Goal: Information Seeking & Learning: Learn about a topic

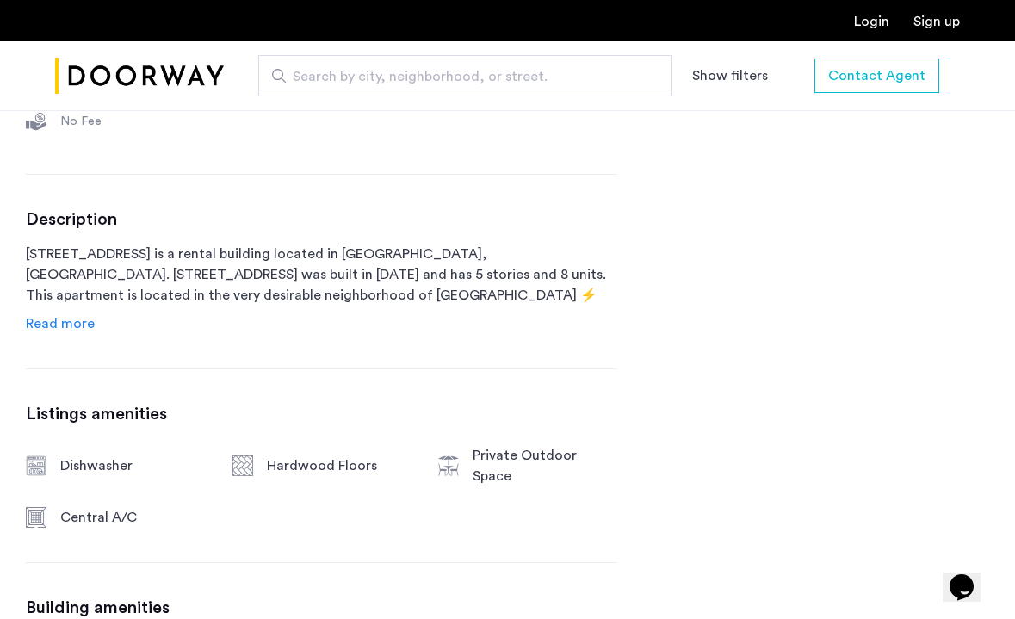
scroll to position [790, 0]
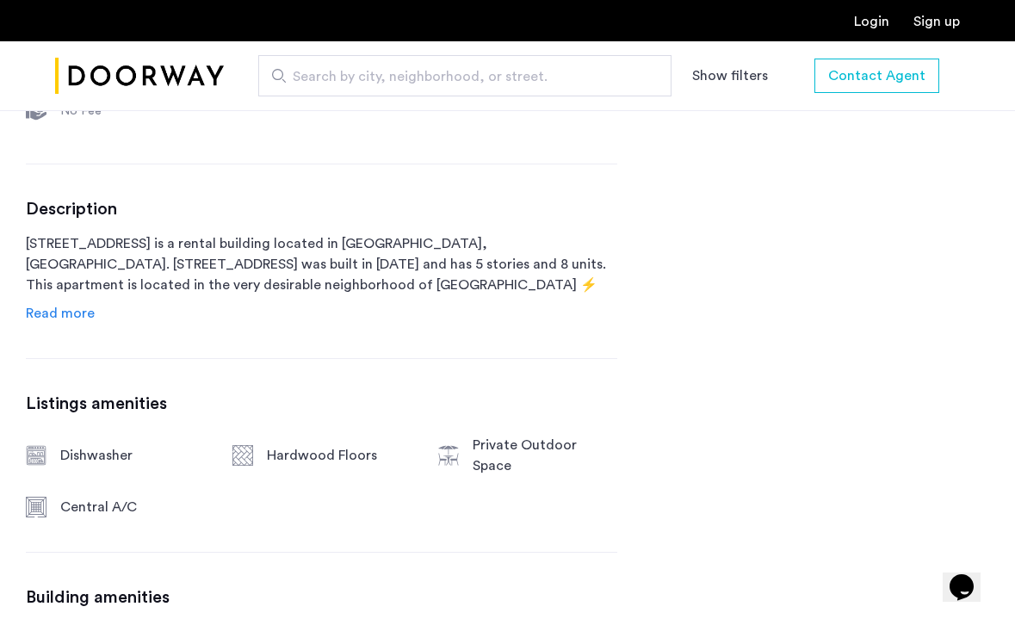
click at [78, 323] on link "Read more" at bounding box center [60, 313] width 69 height 21
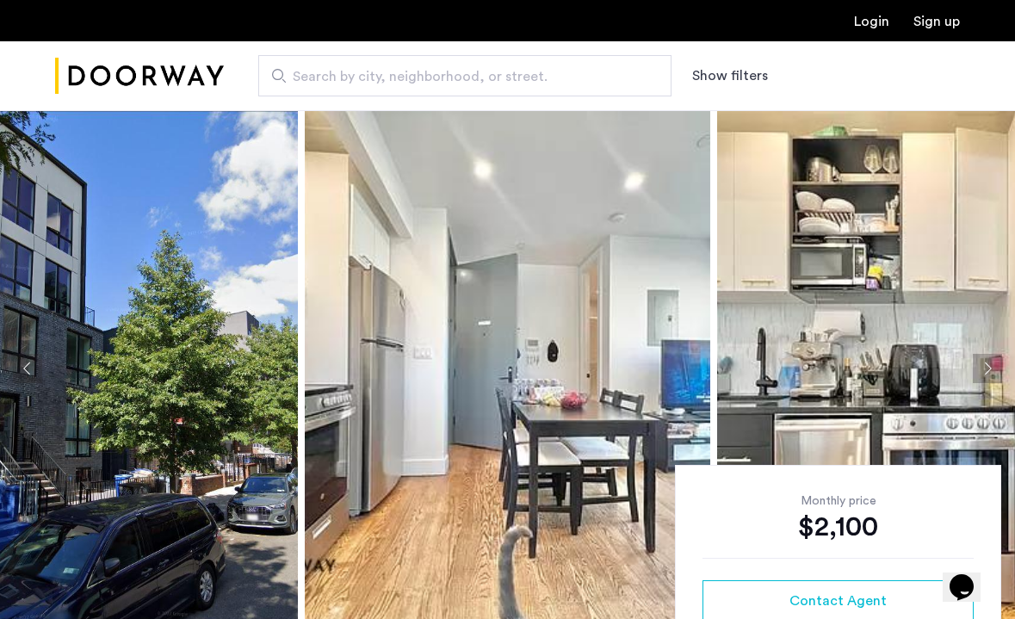
scroll to position [0, 0]
click at [989, 370] on button "Next apartment" at bounding box center [987, 368] width 29 height 29
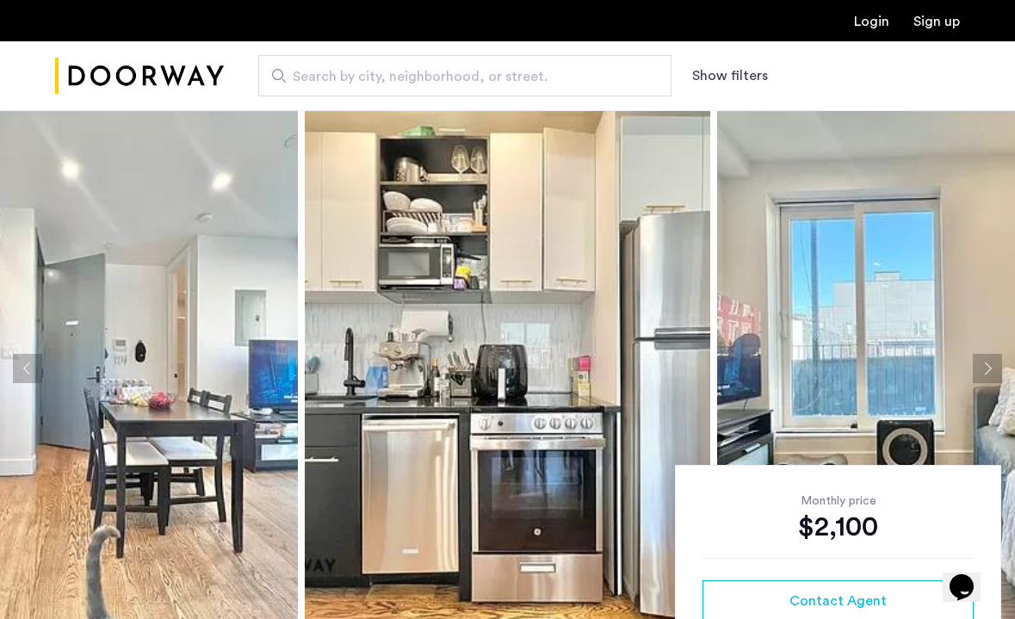
click at [989, 370] on button "Next apartment" at bounding box center [987, 368] width 29 height 29
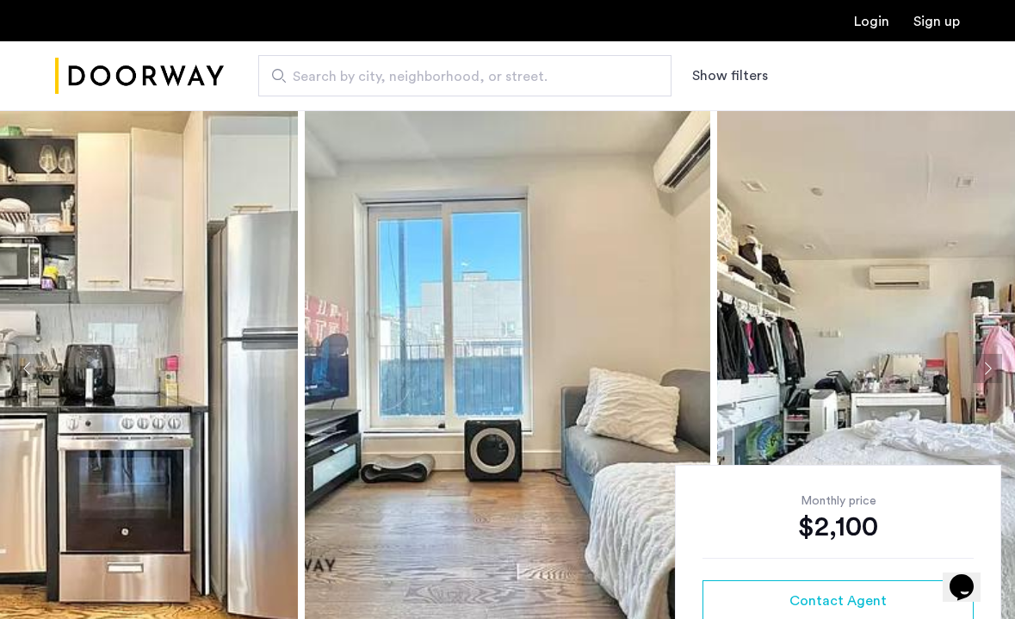
click at [20, 375] on button "Previous apartment" at bounding box center [27, 368] width 29 height 29
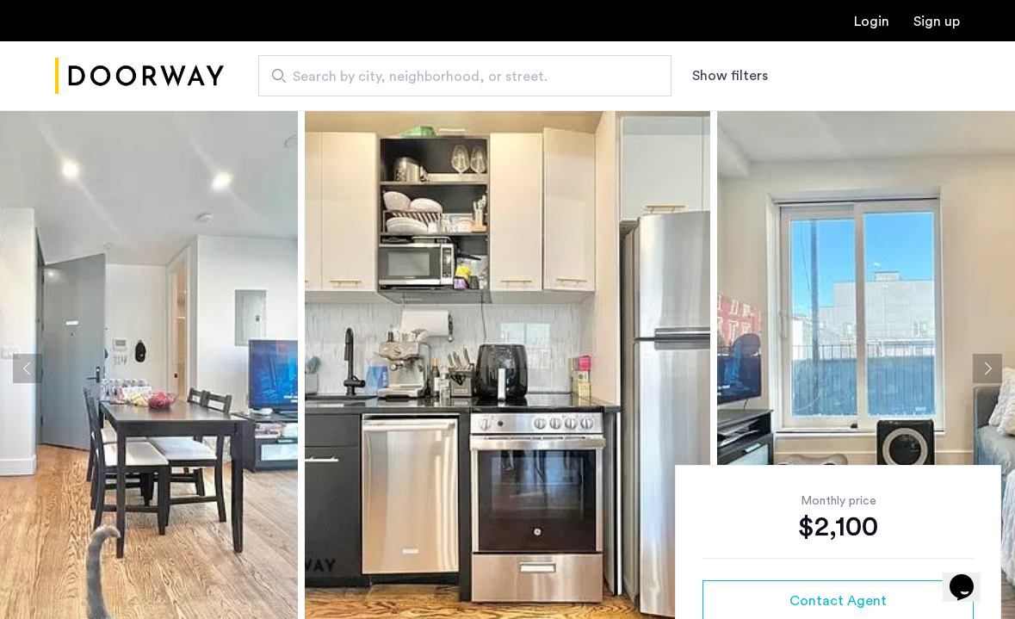
click at [976, 364] on button "Next apartment" at bounding box center [987, 368] width 29 height 29
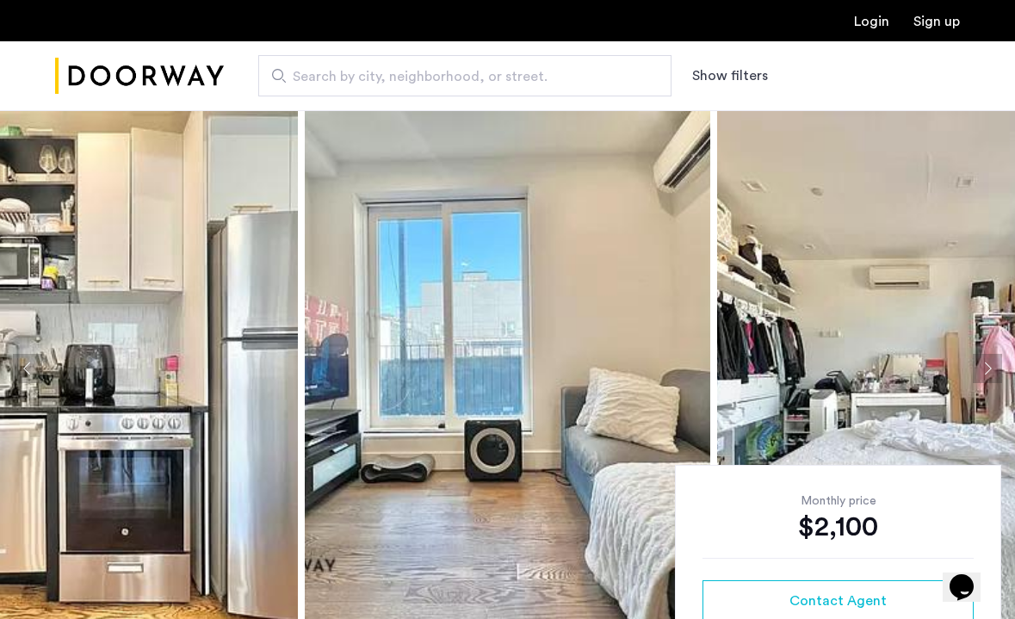
click at [976, 362] on button "Next apartment" at bounding box center [987, 368] width 29 height 29
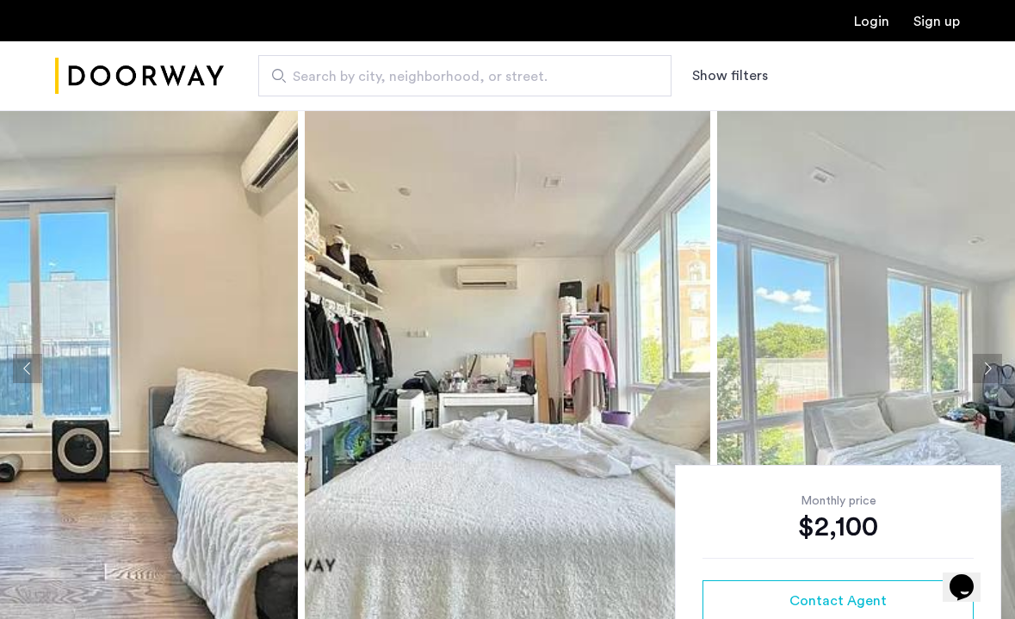
click at [976, 362] on button "Next apartment" at bounding box center [987, 368] width 29 height 29
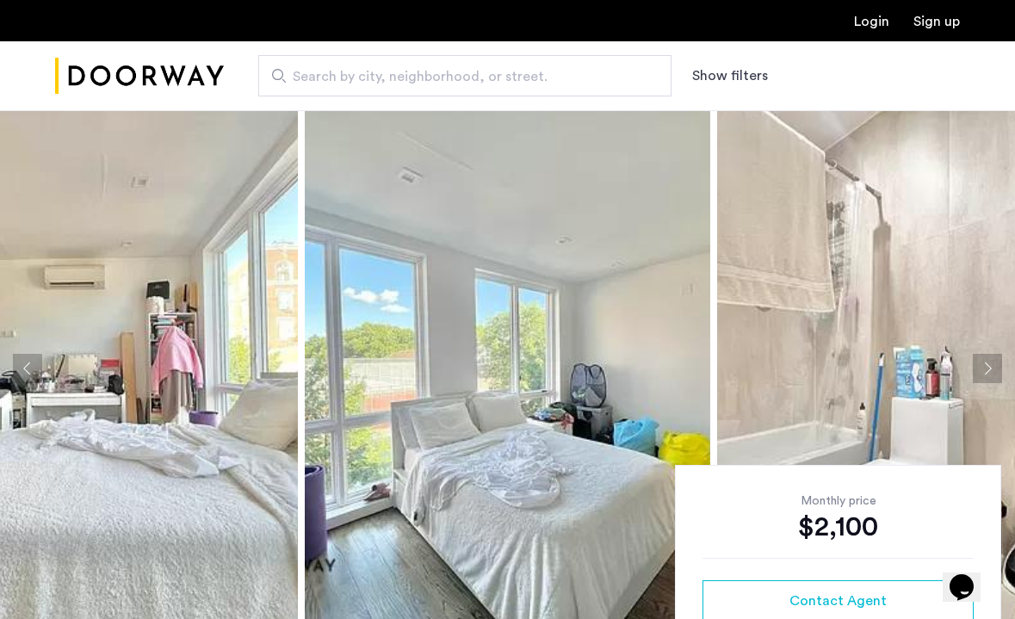
click at [976, 362] on button "Next apartment" at bounding box center [987, 368] width 29 height 29
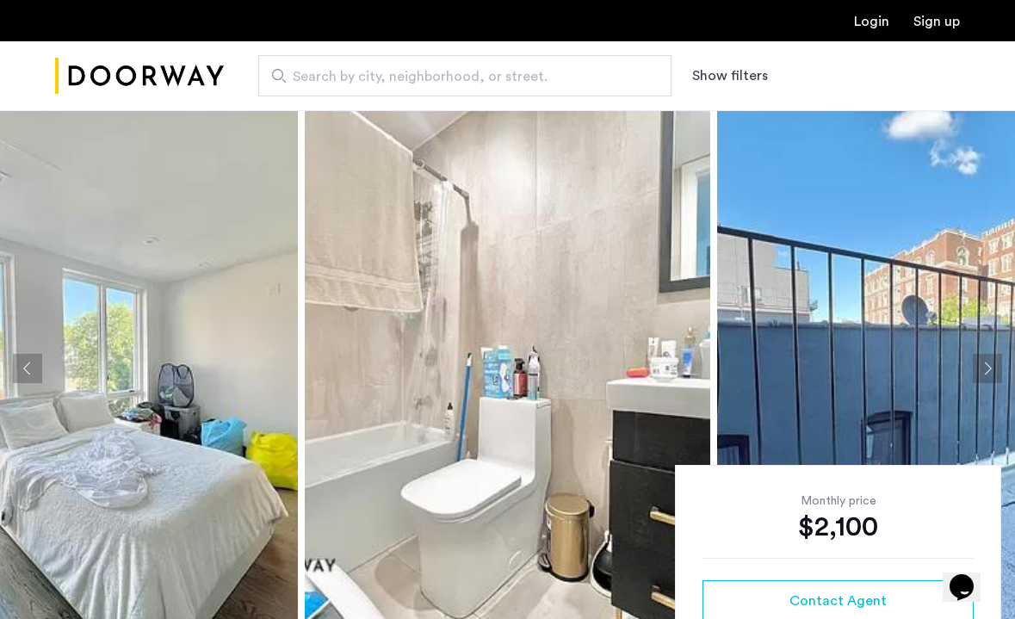
click at [976, 362] on button "Next apartment" at bounding box center [987, 368] width 29 height 29
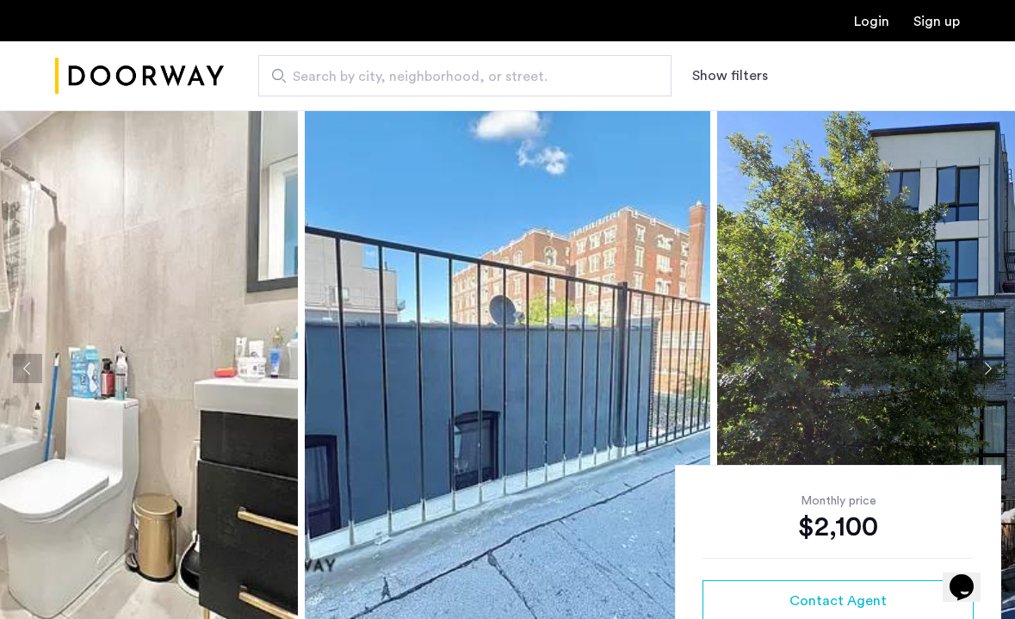
click at [976, 362] on button "Next apartment" at bounding box center [987, 368] width 29 height 29
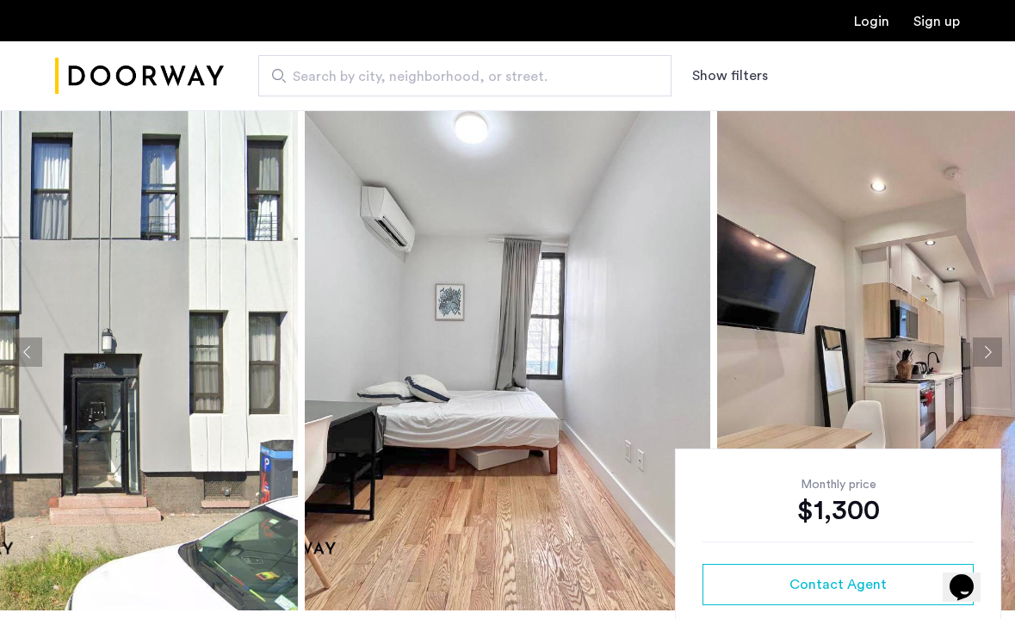
scroll to position [11, 0]
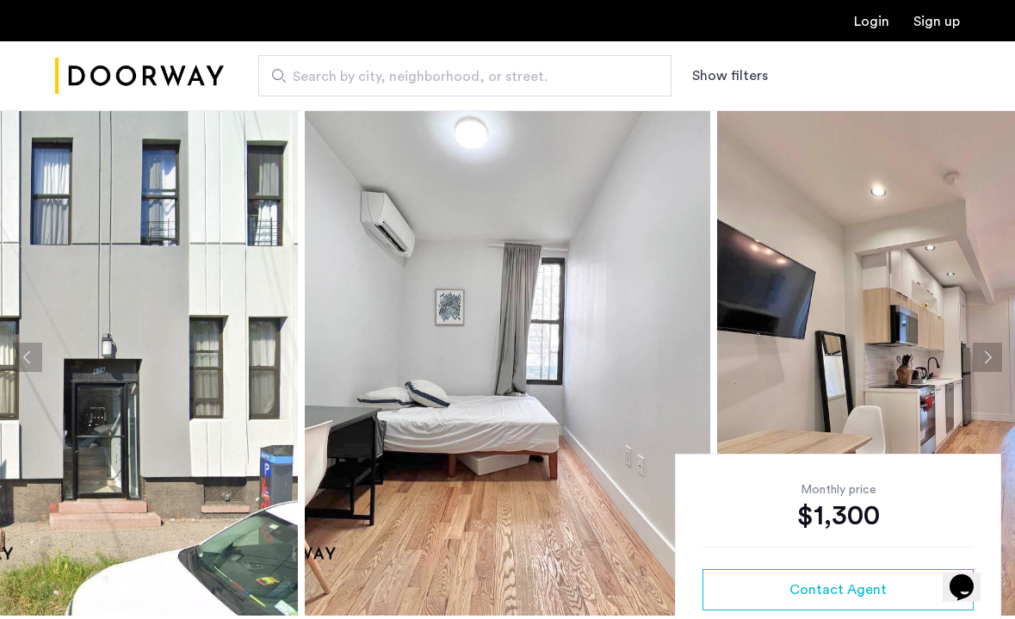
click at [982, 351] on button "Next apartment" at bounding box center [987, 357] width 29 height 29
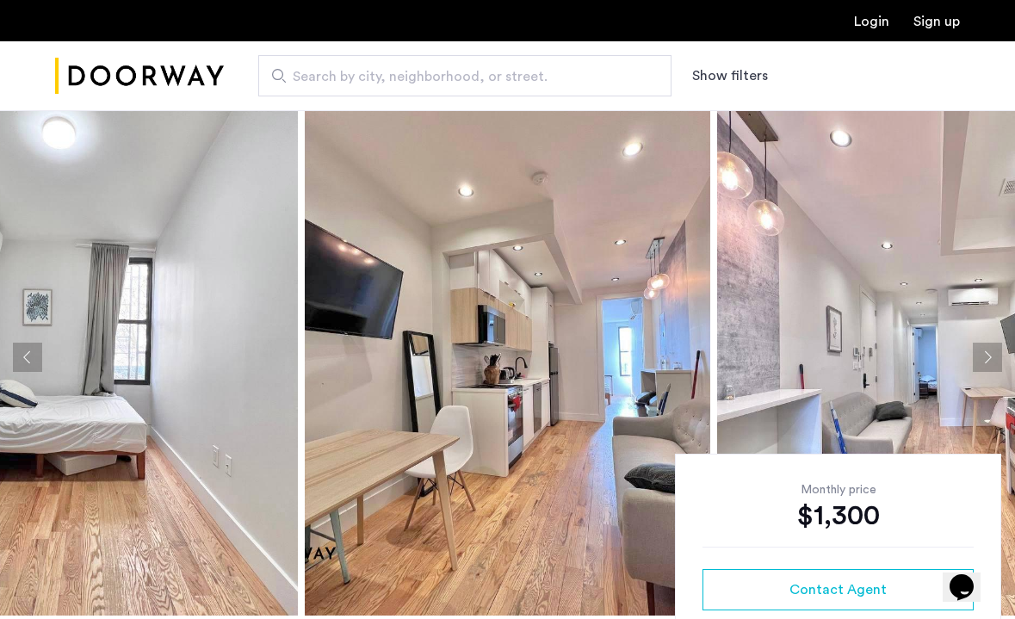
click at [982, 351] on button "Next apartment" at bounding box center [987, 357] width 29 height 29
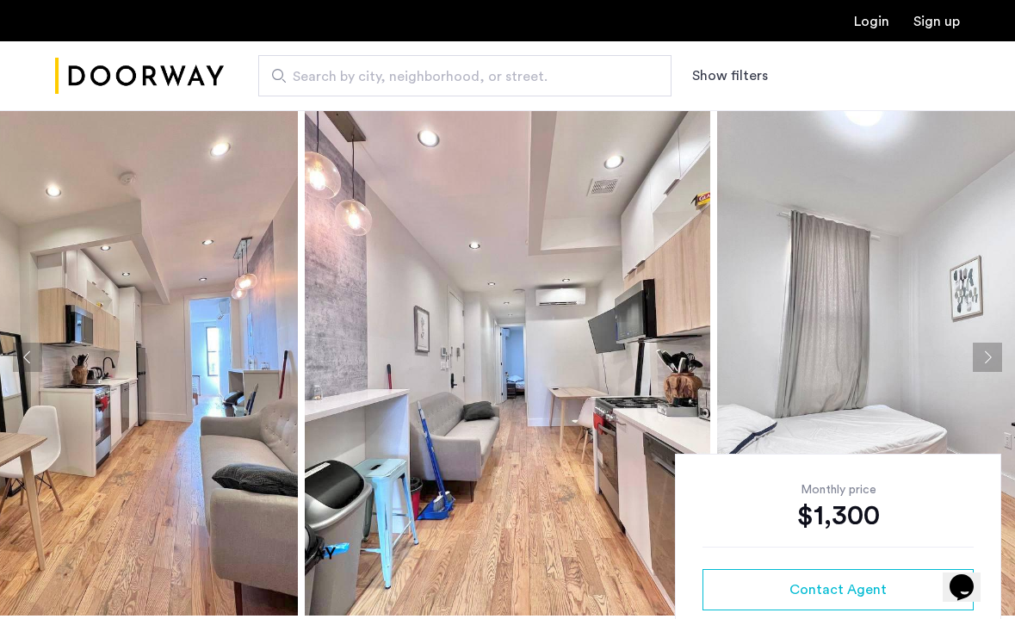
click at [982, 351] on button "Next apartment" at bounding box center [987, 357] width 29 height 29
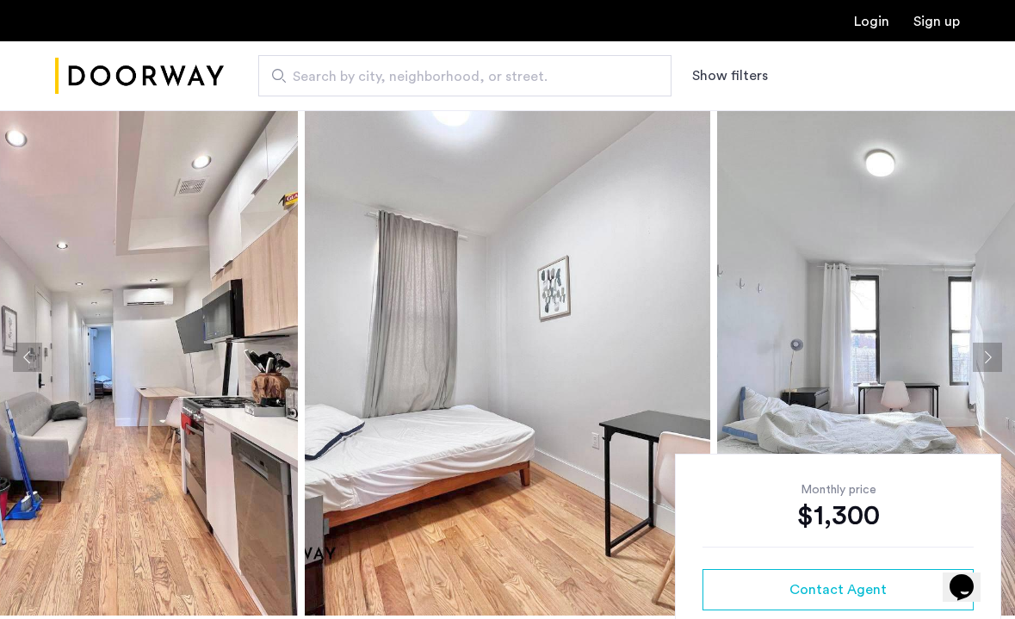
click at [982, 351] on button "Next apartment" at bounding box center [987, 357] width 29 height 29
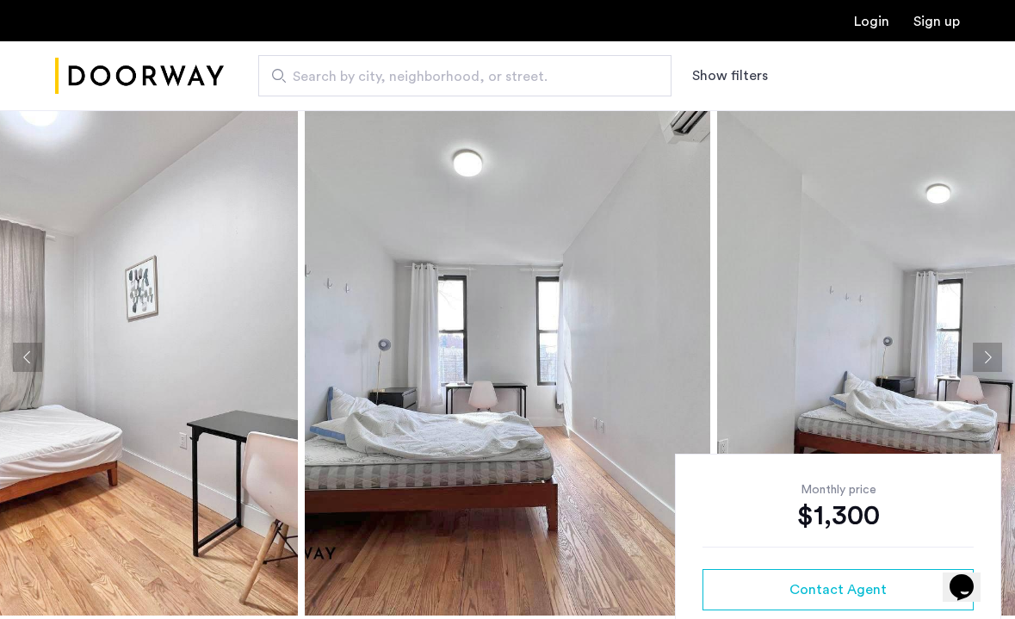
click at [982, 351] on button "Next apartment" at bounding box center [987, 357] width 29 height 29
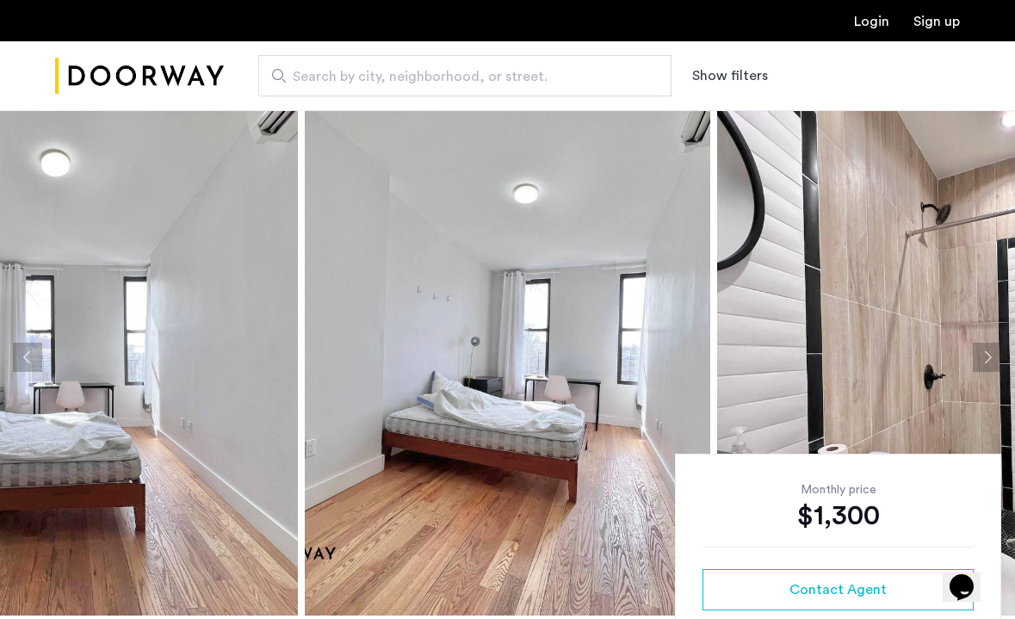
click at [982, 351] on button "Next apartment" at bounding box center [987, 357] width 29 height 29
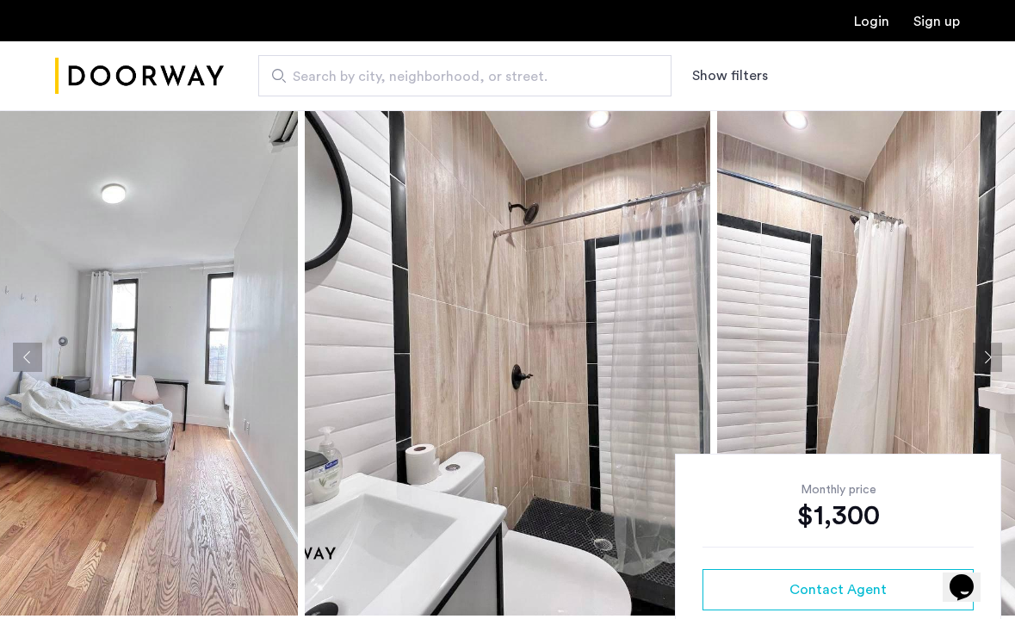
click at [982, 351] on button "Next apartment" at bounding box center [987, 357] width 29 height 29
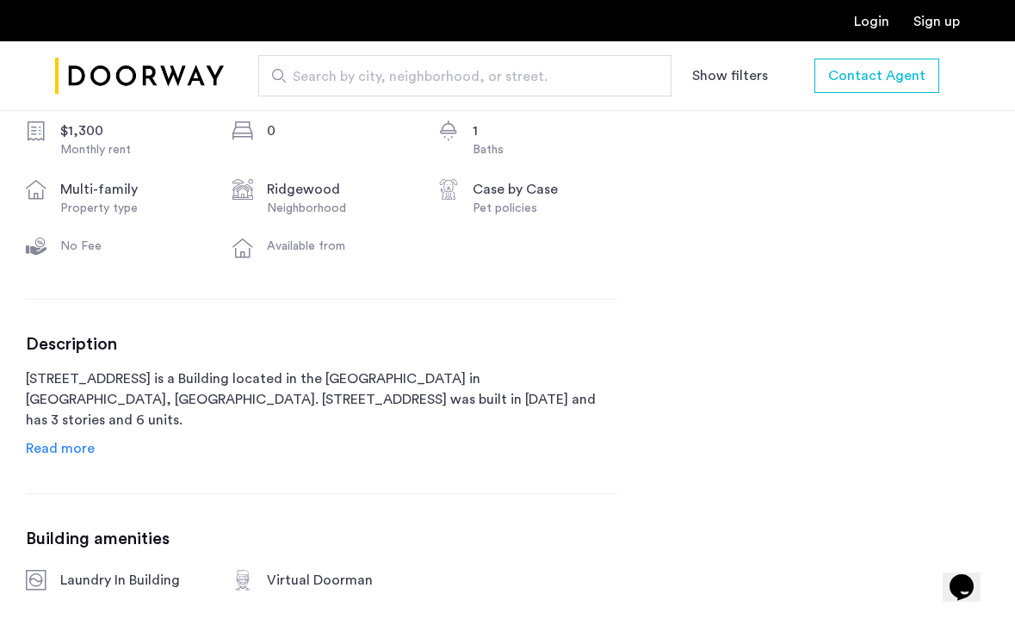
scroll to position [672, 0]
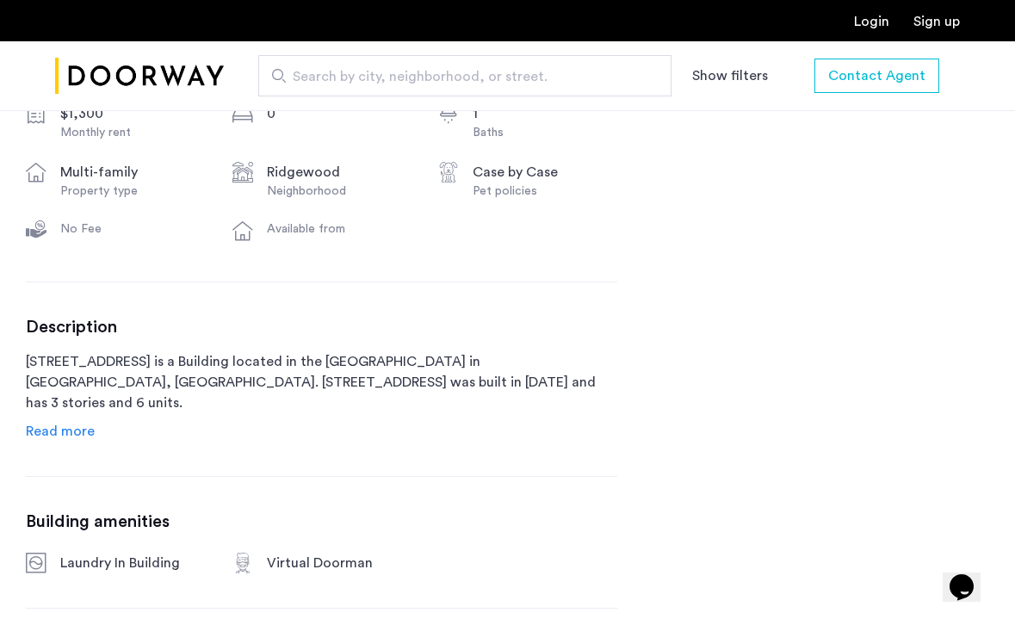
click at [81, 431] on span "Read more" at bounding box center [60, 431] width 69 height 14
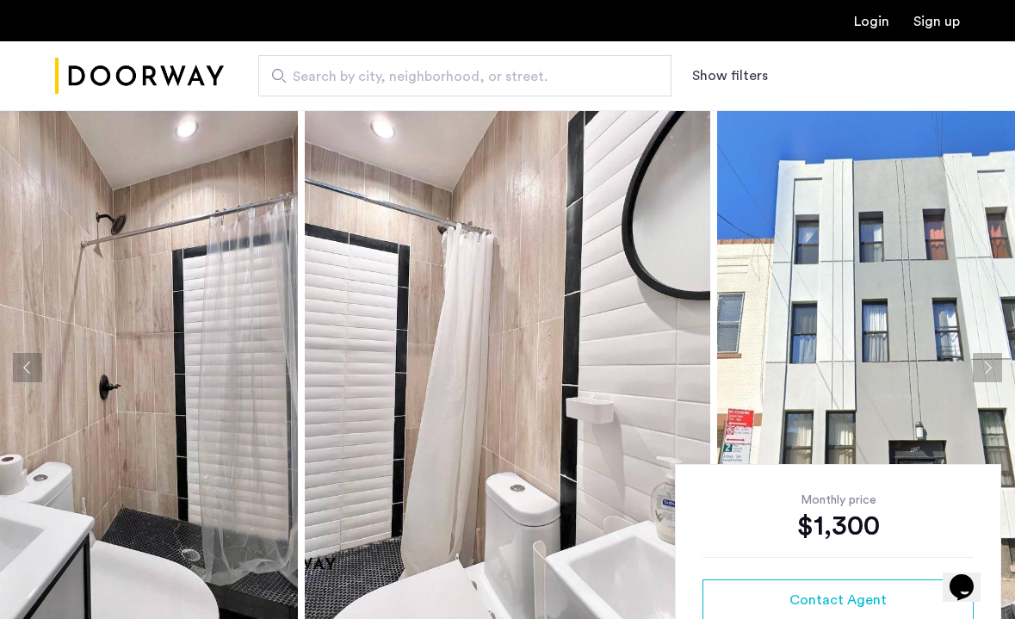
scroll to position [0, 0]
click at [978, 365] on button "Next apartment" at bounding box center [987, 368] width 29 height 29
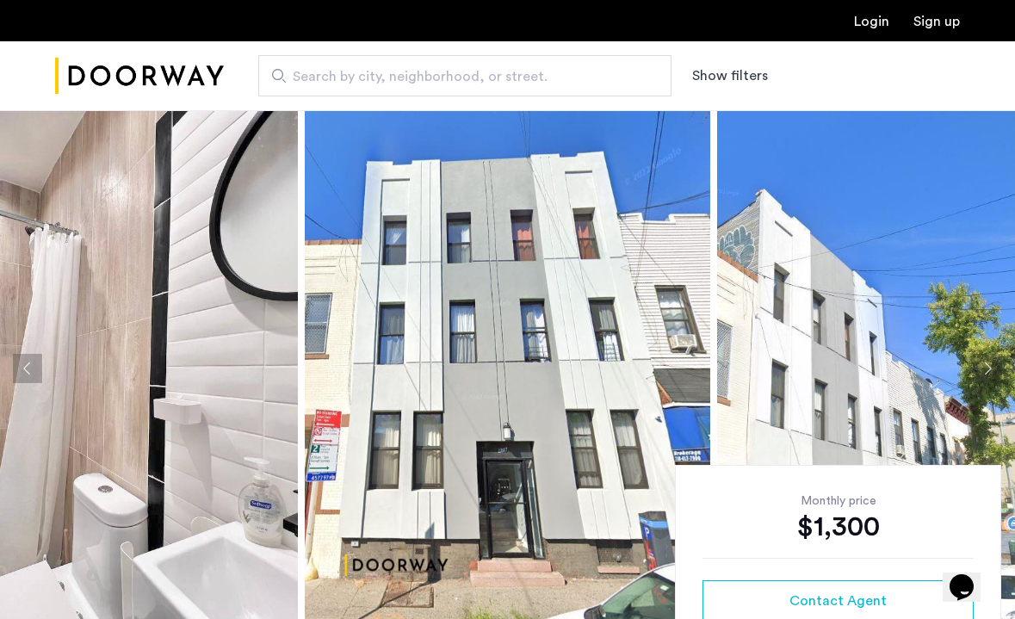
click at [978, 365] on button "Next apartment" at bounding box center [987, 368] width 29 height 29
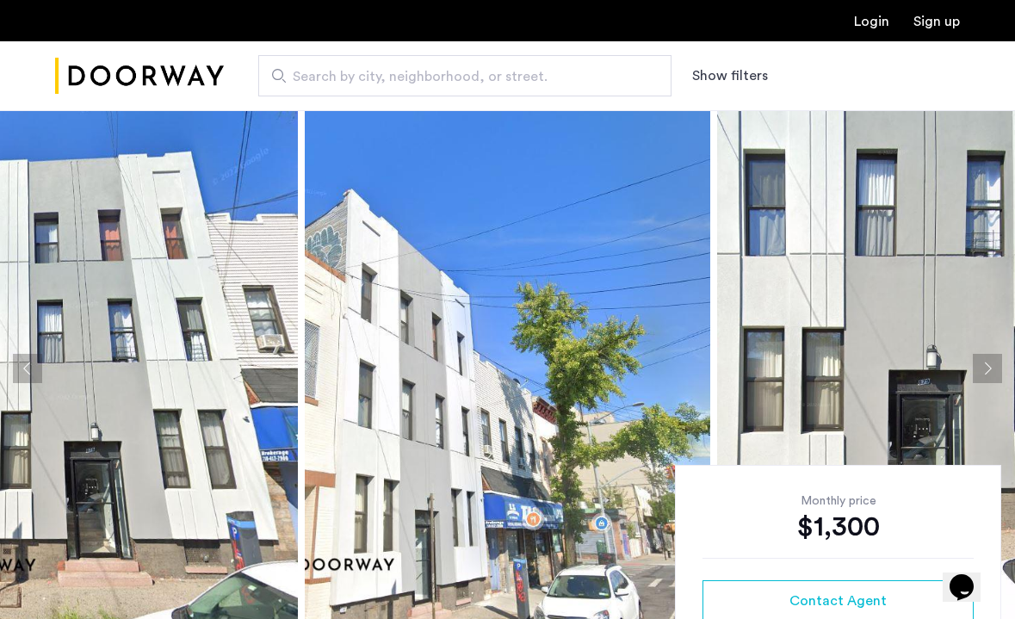
click at [978, 365] on button "Next apartment" at bounding box center [987, 368] width 29 height 29
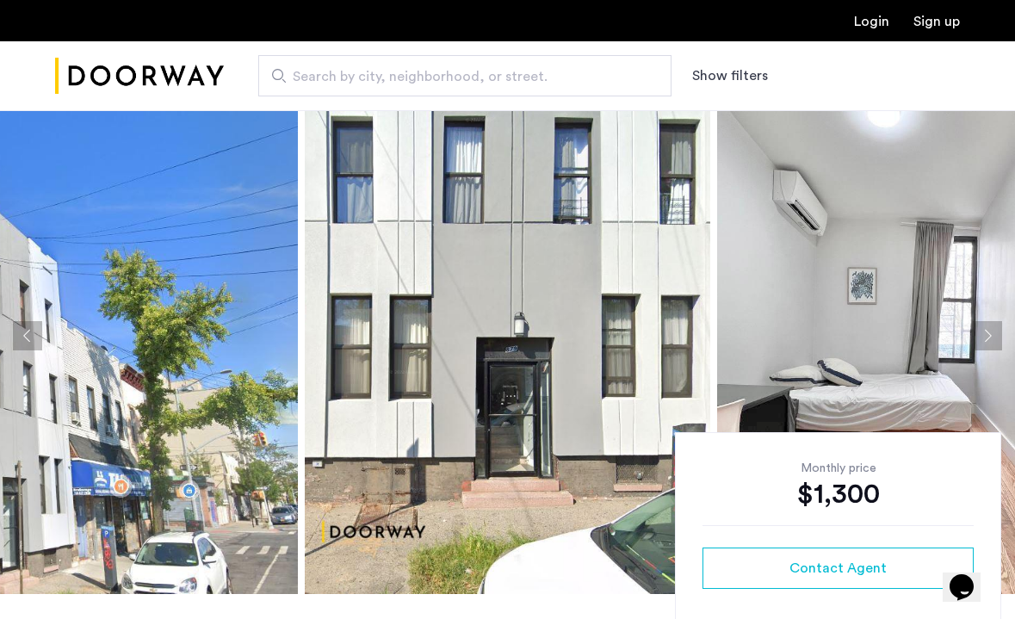
scroll to position [34, 0]
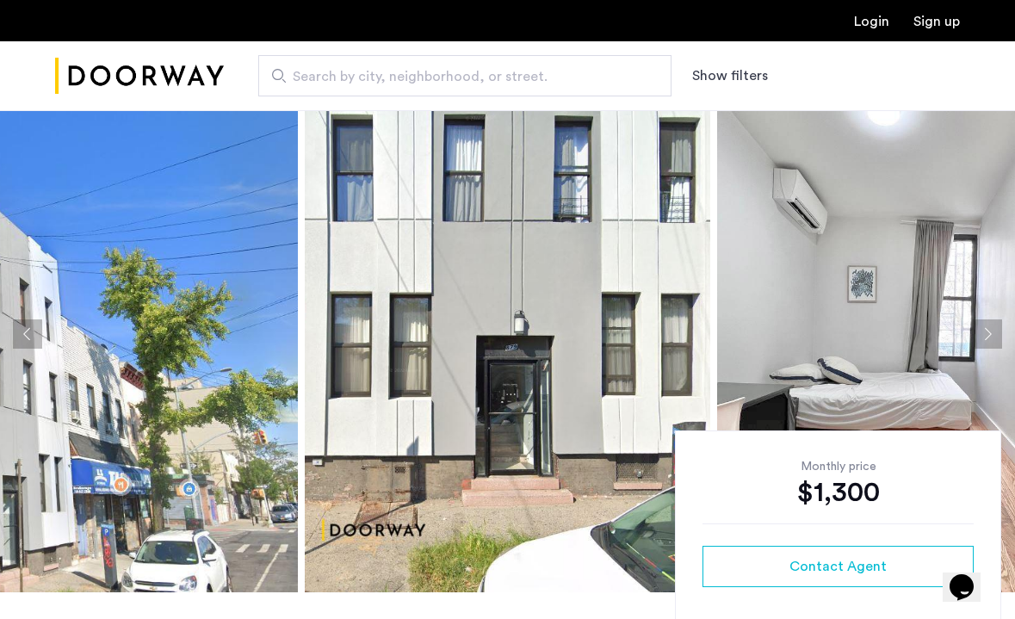
click at [988, 341] on button "Next apartment" at bounding box center [987, 333] width 29 height 29
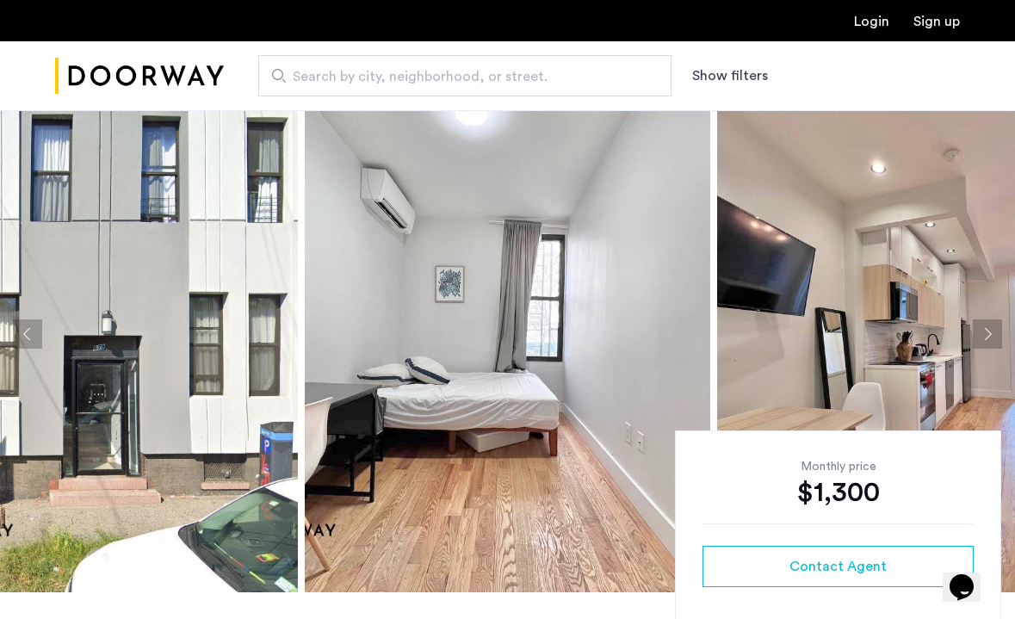
click at [988, 341] on button "Next apartment" at bounding box center [987, 333] width 29 height 29
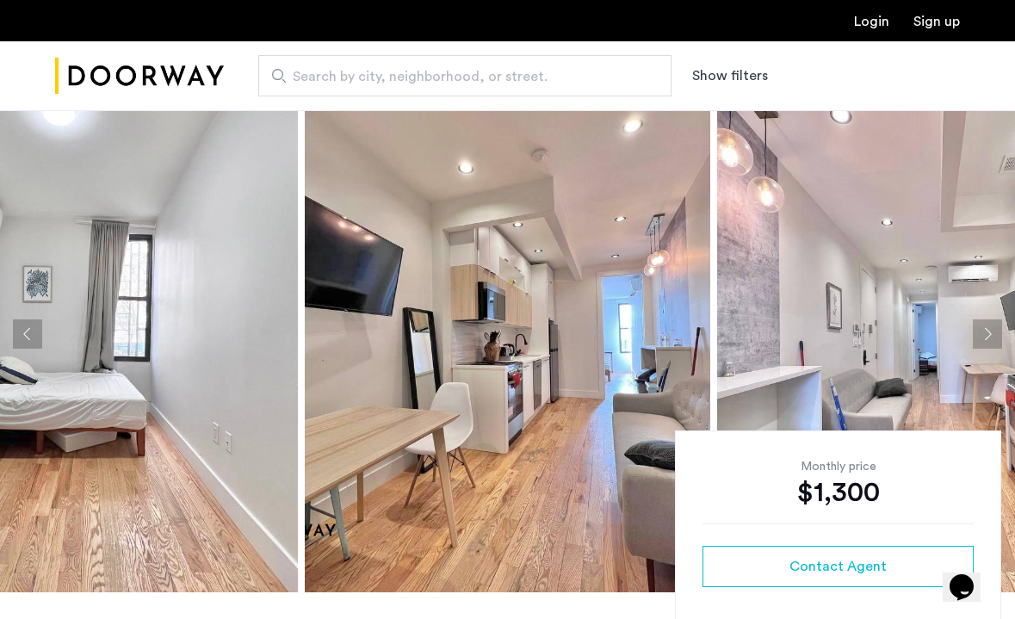
click at [988, 341] on button "Next apartment" at bounding box center [987, 333] width 29 height 29
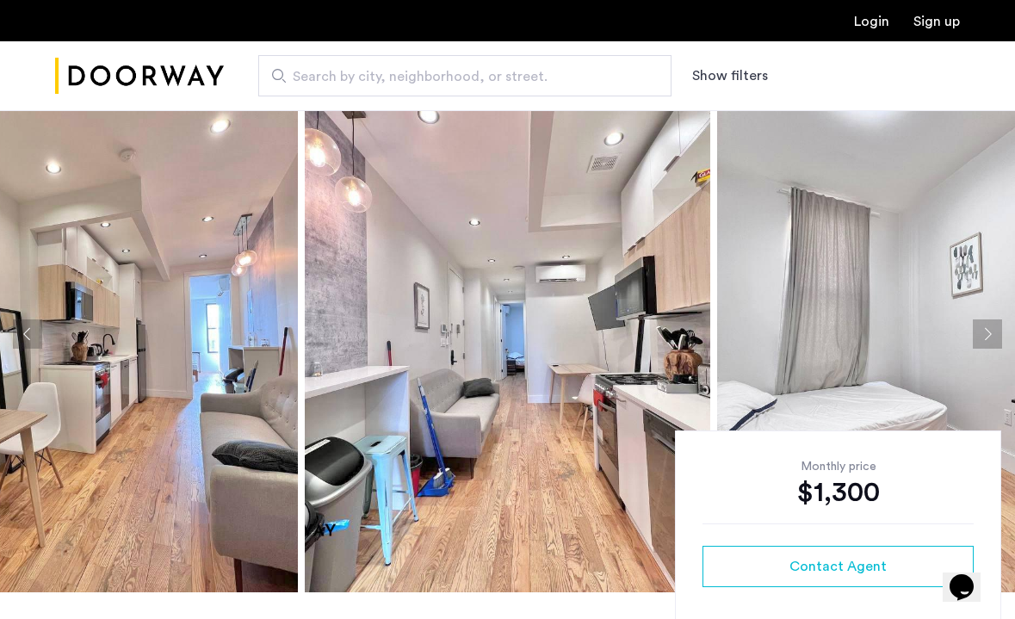
click at [988, 341] on button "Next apartment" at bounding box center [987, 333] width 29 height 29
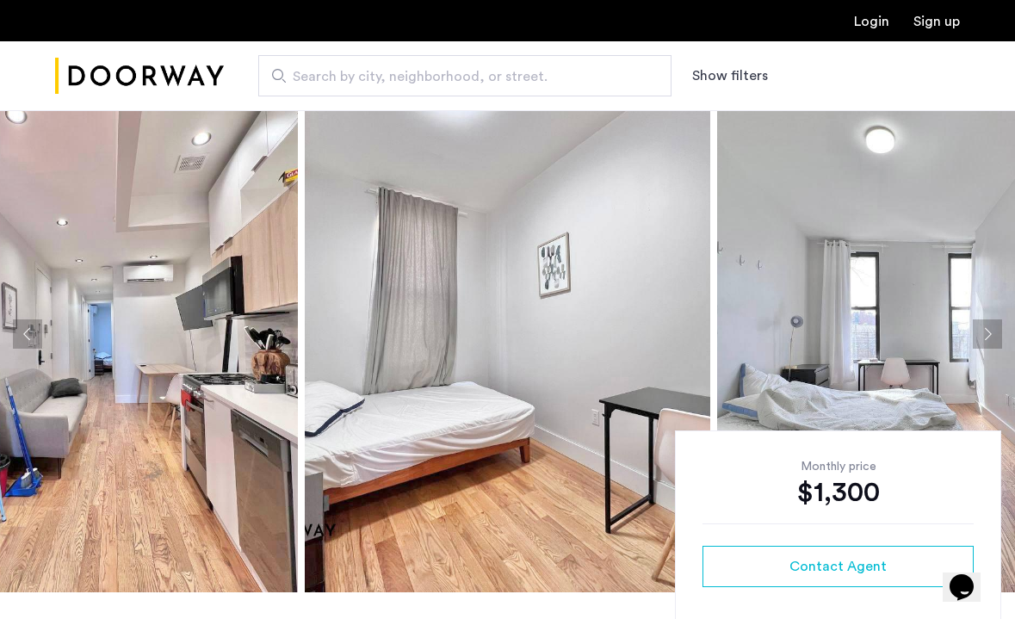
click at [988, 341] on button "Next apartment" at bounding box center [987, 333] width 29 height 29
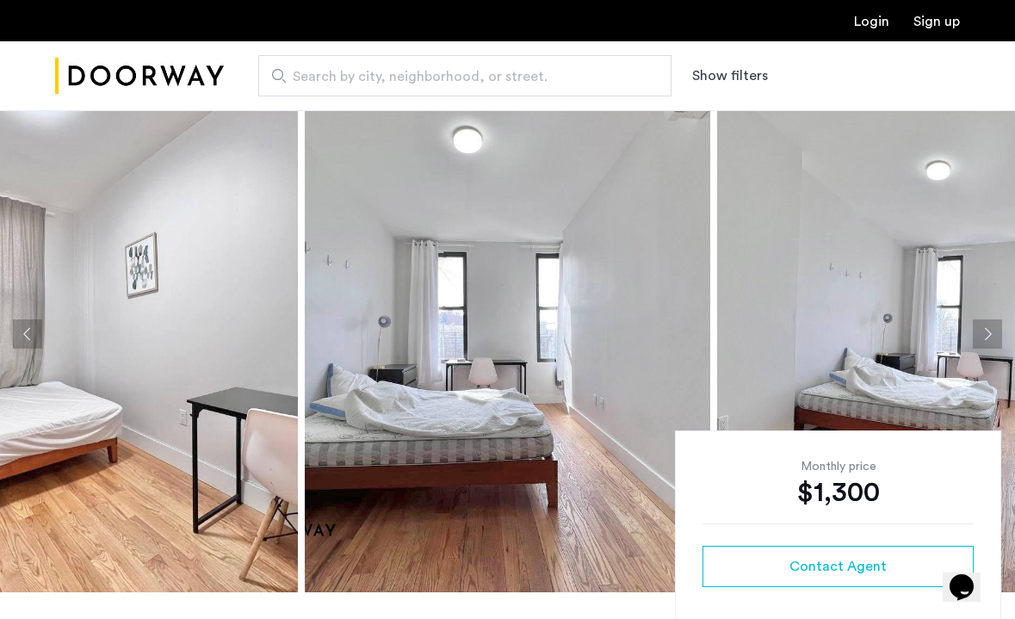
click at [988, 341] on button "Next apartment" at bounding box center [987, 333] width 29 height 29
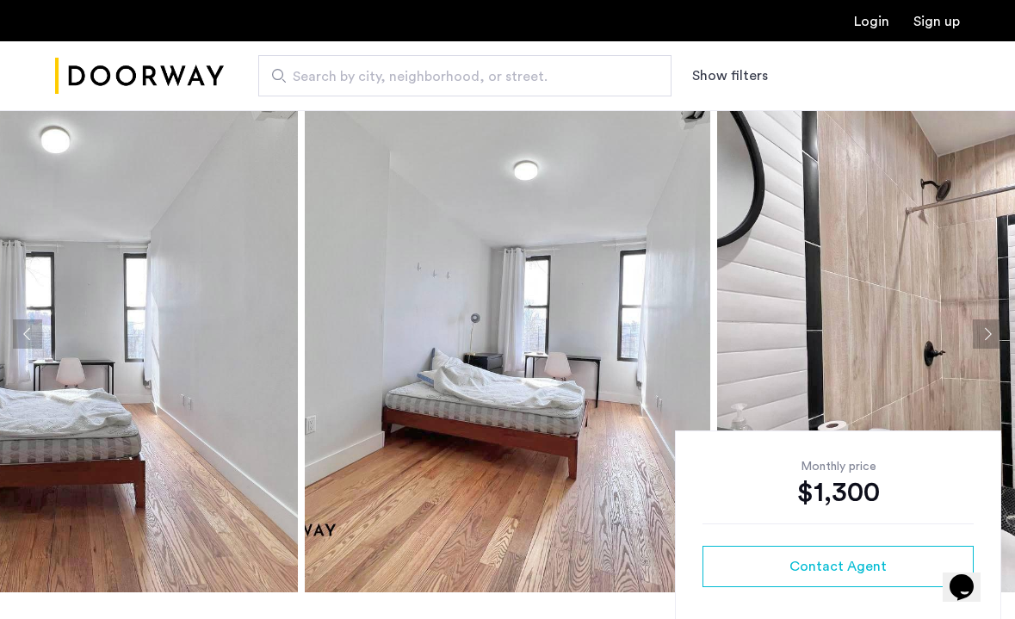
click at [988, 341] on button "Next apartment" at bounding box center [987, 333] width 29 height 29
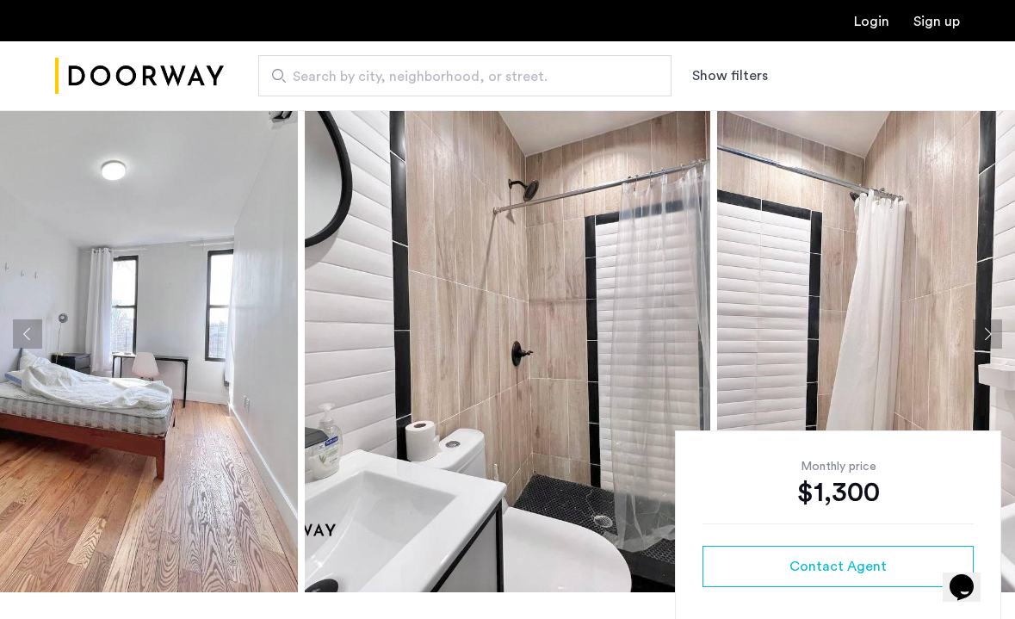
click at [988, 341] on button "Next apartment" at bounding box center [987, 333] width 29 height 29
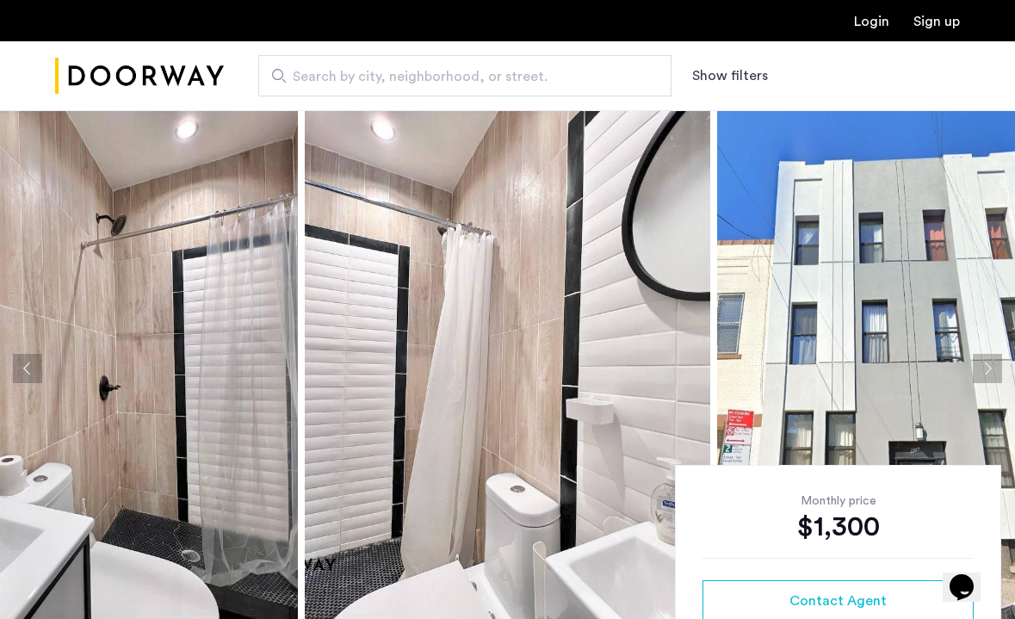
scroll to position [0, 0]
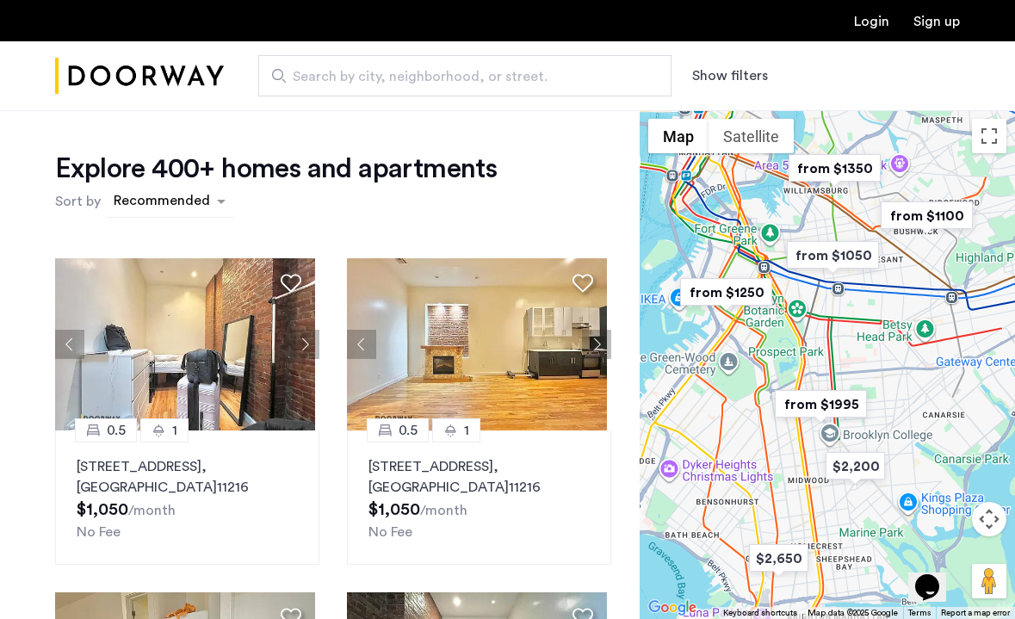
click at [188, 205] on div "sort-apartment" at bounding box center [162, 203] width 102 height 23
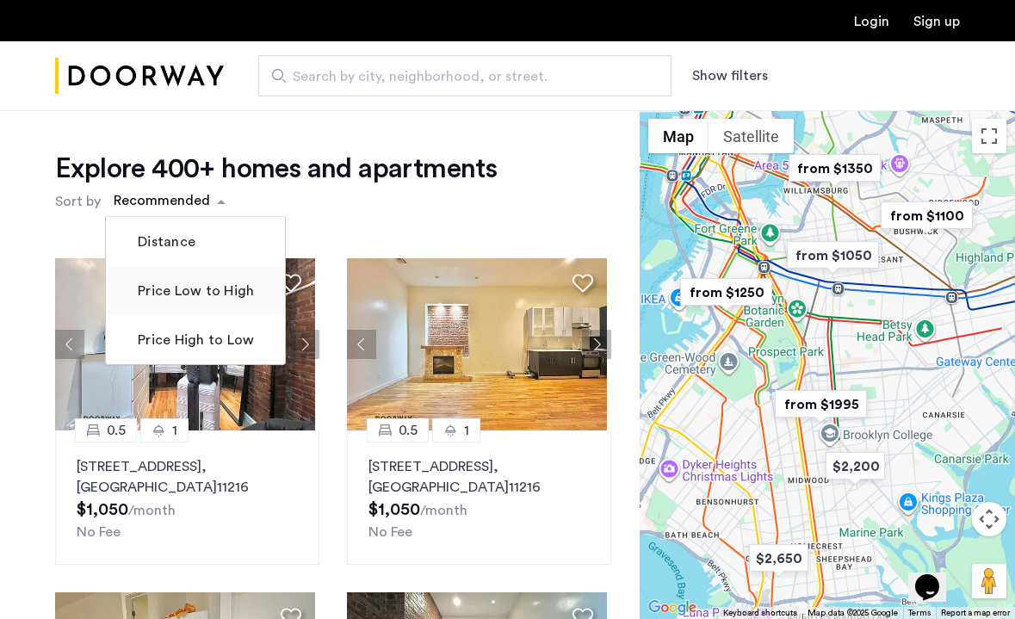
click at [209, 292] on label "Price Low to High" at bounding box center [194, 291] width 120 height 21
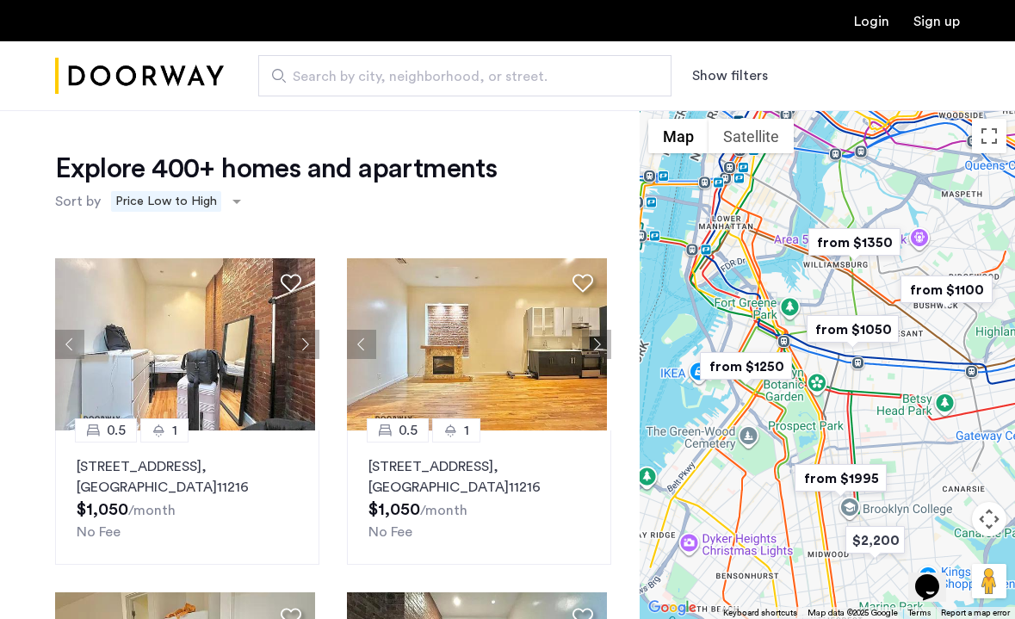
drag, startPoint x: 875, startPoint y: 289, endPoint x: 880, endPoint y: 386, distance: 96.6
click at [881, 386] on div at bounding box center [827, 364] width 375 height 509
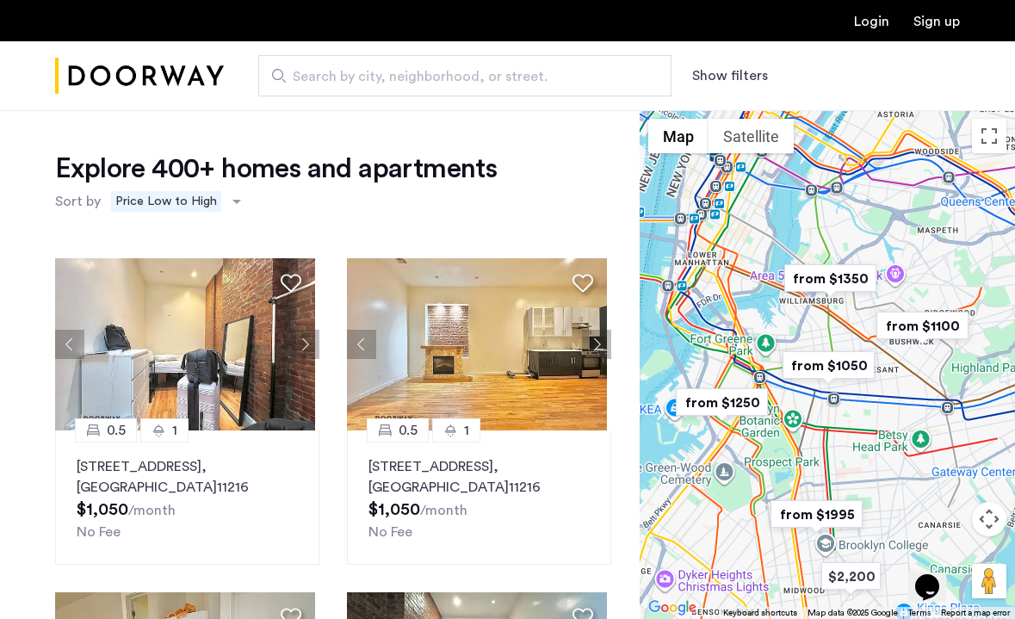
click at [849, 369] on img "from $1050" at bounding box center [829, 365] width 106 height 39
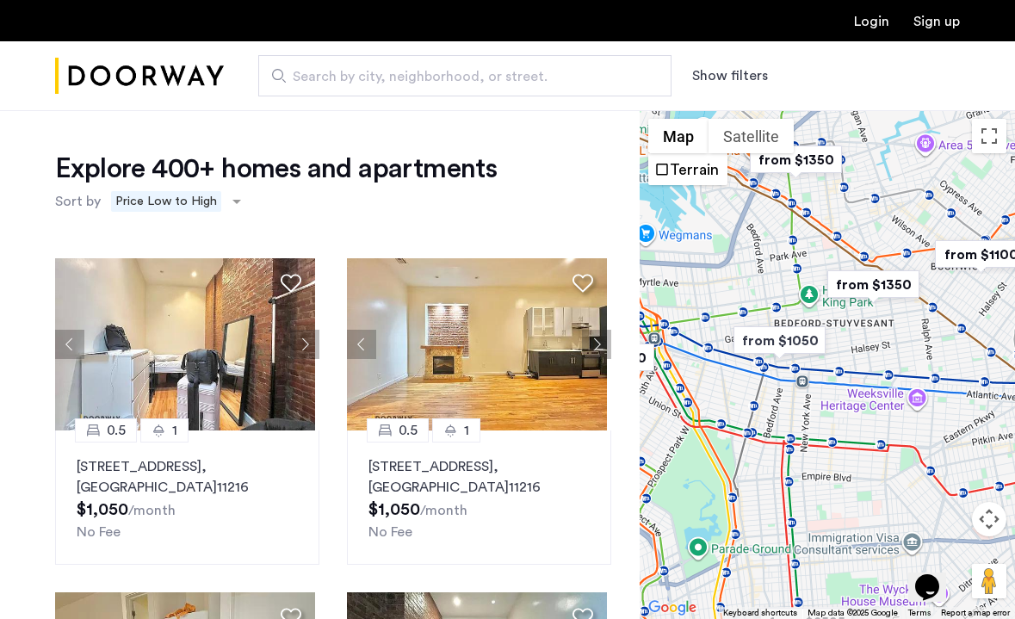
click at [712, 77] on button "Show filters" at bounding box center [730, 75] width 76 height 21
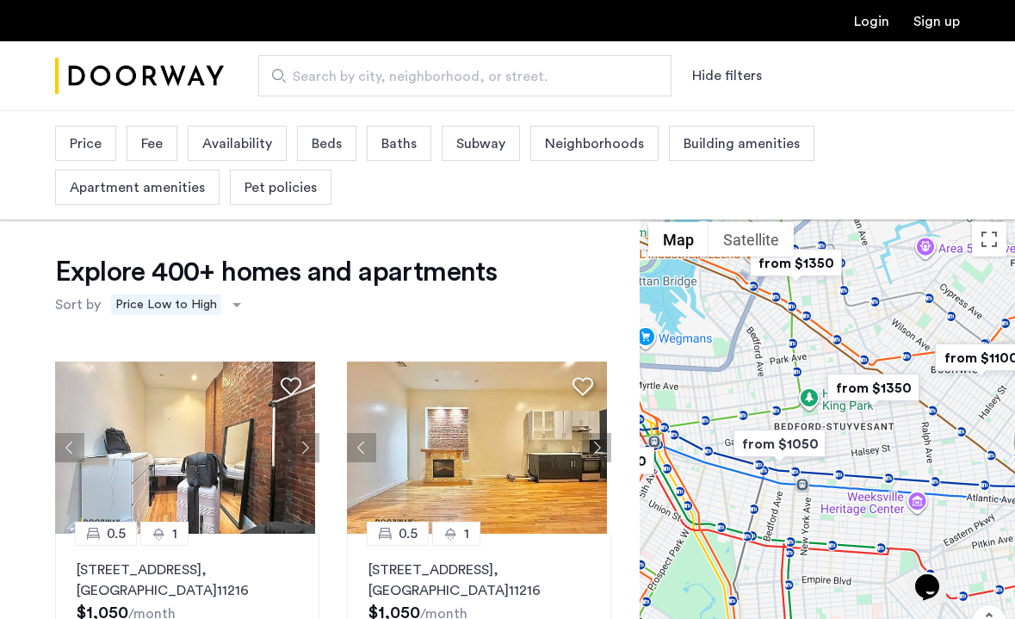
click at [319, 145] on span "Beds" at bounding box center [327, 143] width 30 height 21
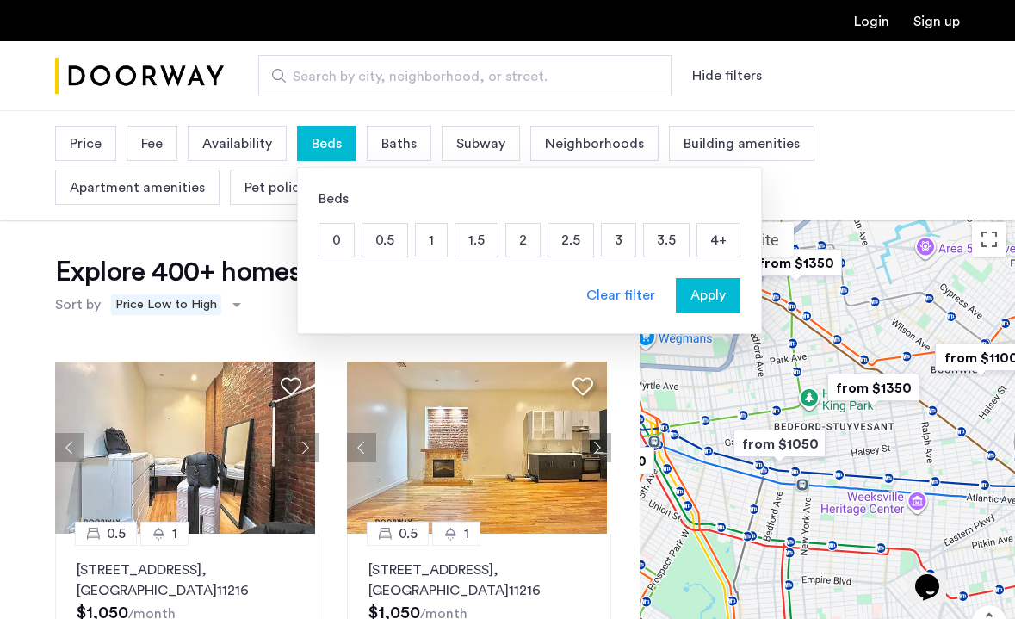
click at [349, 245] on p "0" at bounding box center [336, 240] width 34 height 33
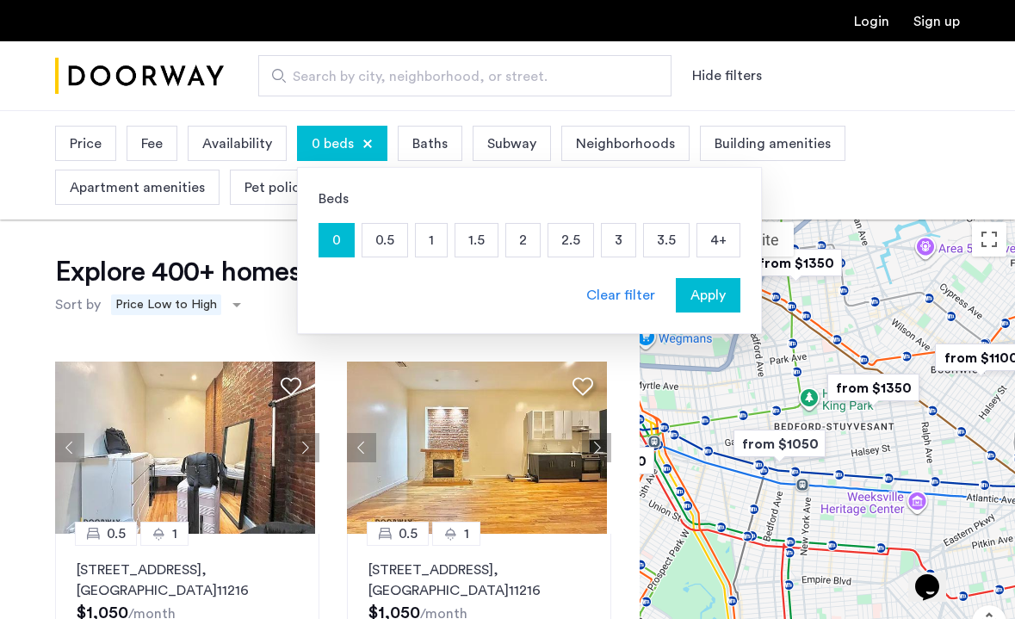
click at [387, 245] on p "0.5" at bounding box center [384, 240] width 45 height 33
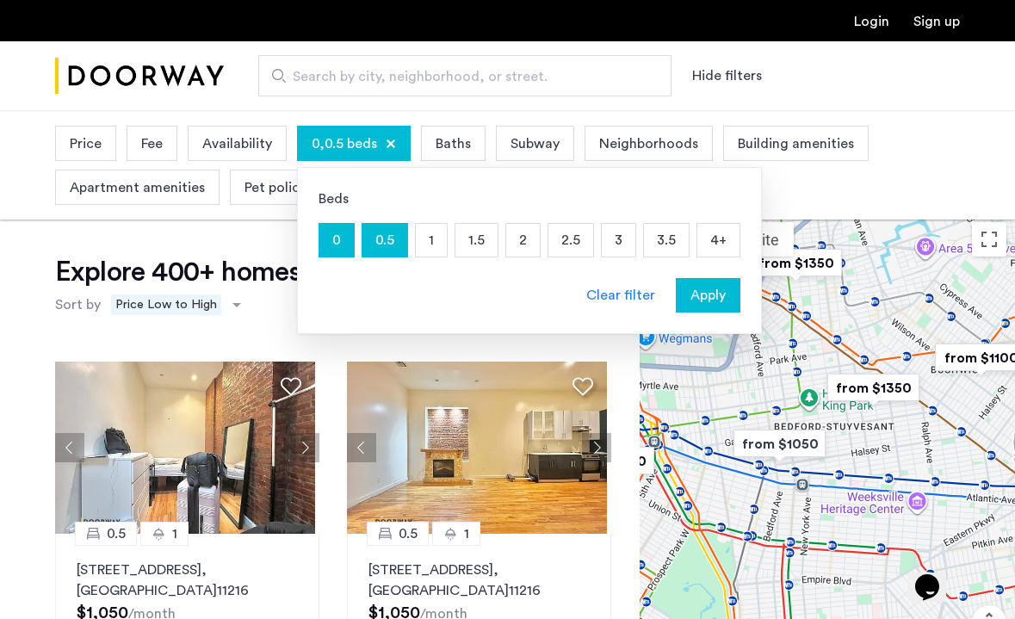
click at [443, 242] on p "1" at bounding box center [431, 240] width 31 height 33
click at [476, 242] on p "1.5" at bounding box center [476, 240] width 42 height 33
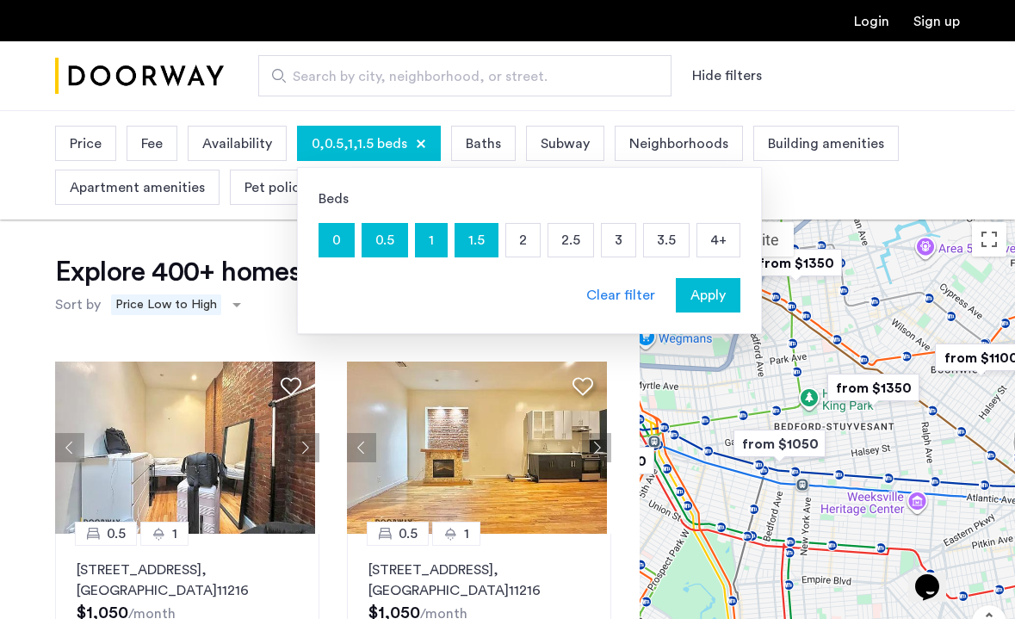
click at [515, 238] on p "2" at bounding box center [523, 240] width 34 height 33
click at [562, 238] on p "2.5" at bounding box center [570, 240] width 45 height 33
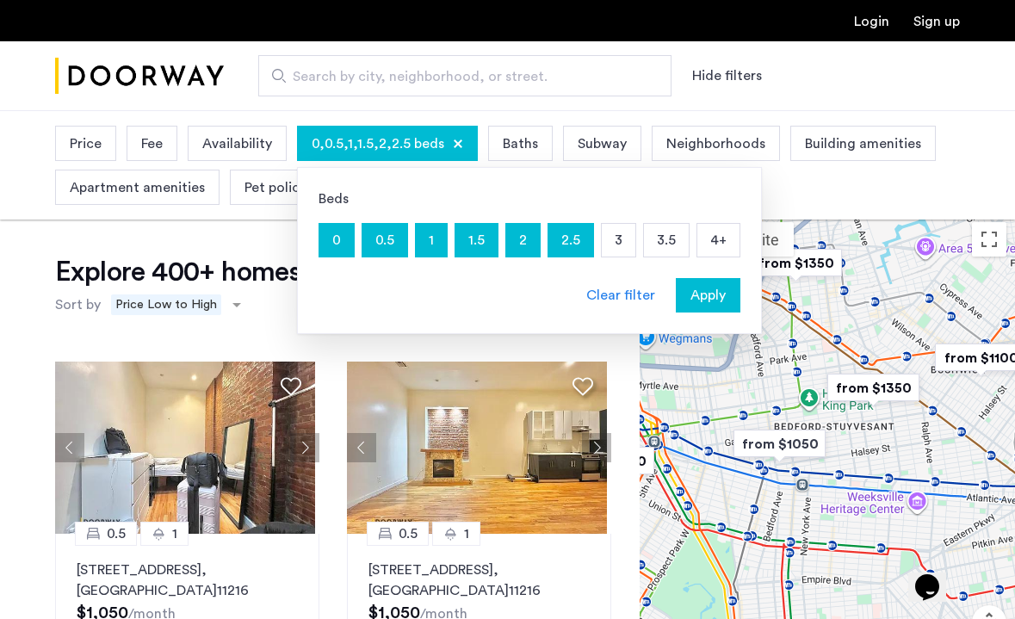
click at [611, 237] on p "3" at bounding box center [619, 240] width 34 height 33
click at [712, 294] on span "Apply" at bounding box center [707, 295] width 35 height 21
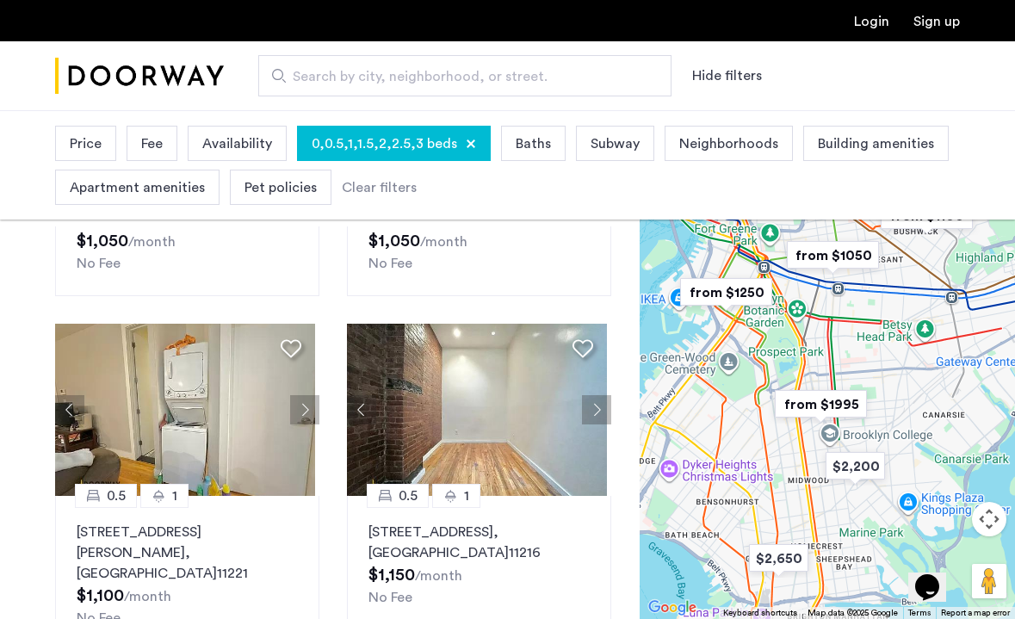
scroll to position [252, 0]
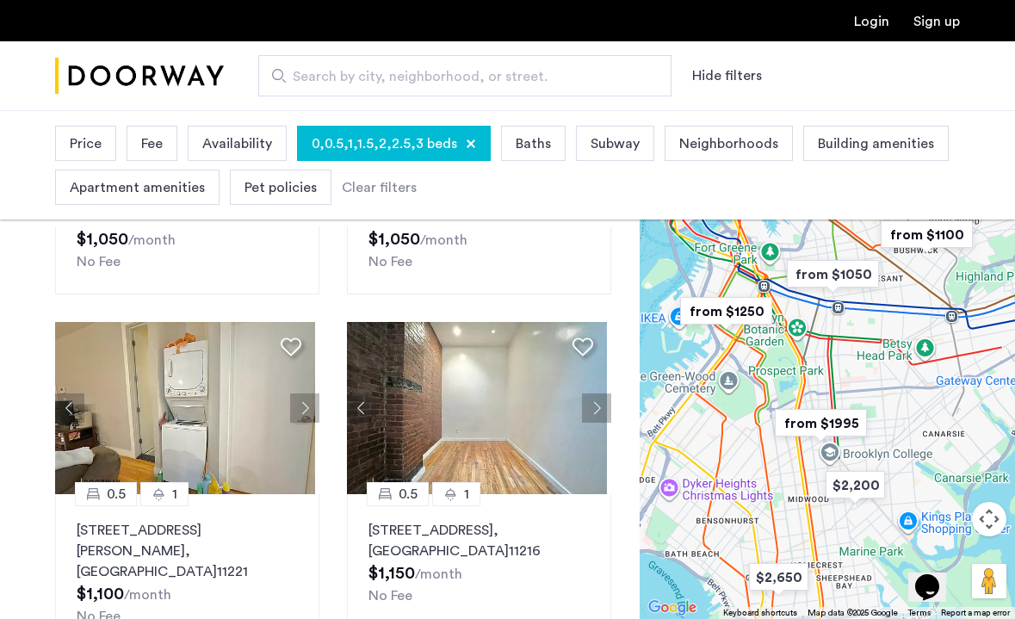
drag, startPoint x: 805, startPoint y: 373, endPoint x: 825, endPoint y: 462, distance: 91.7
click at [823, 462] on div "To navigate, press the arrow keys." at bounding box center [827, 364] width 375 height 509
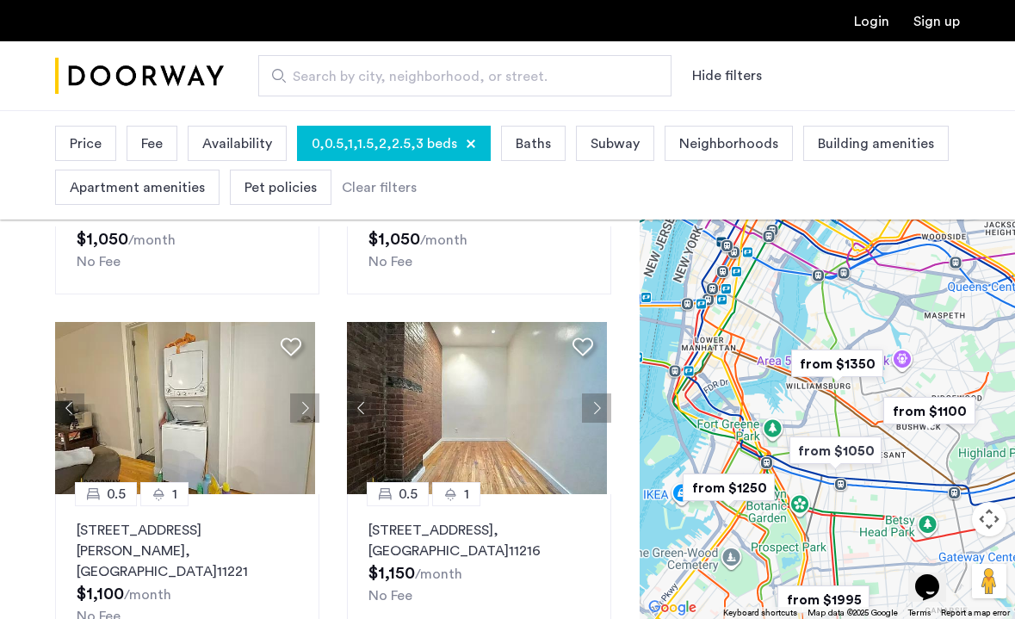
drag, startPoint x: 834, startPoint y: 385, endPoint x: 790, endPoint y: 498, distance: 121.0
click at [790, 498] on div "To navigate, press the arrow keys." at bounding box center [827, 364] width 375 height 509
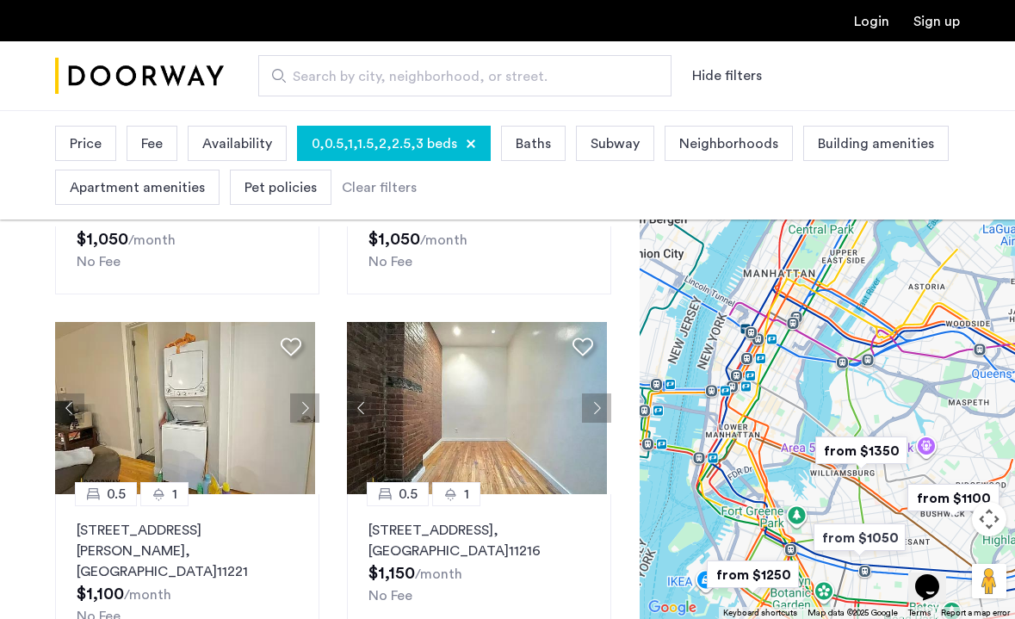
drag, startPoint x: 796, startPoint y: 403, endPoint x: 843, endPoint y: 474, distance: 85.7
click at [843, 475] on div "To navigate, press the arrow keys." at bounding box center [827, 364] width 375 height 509
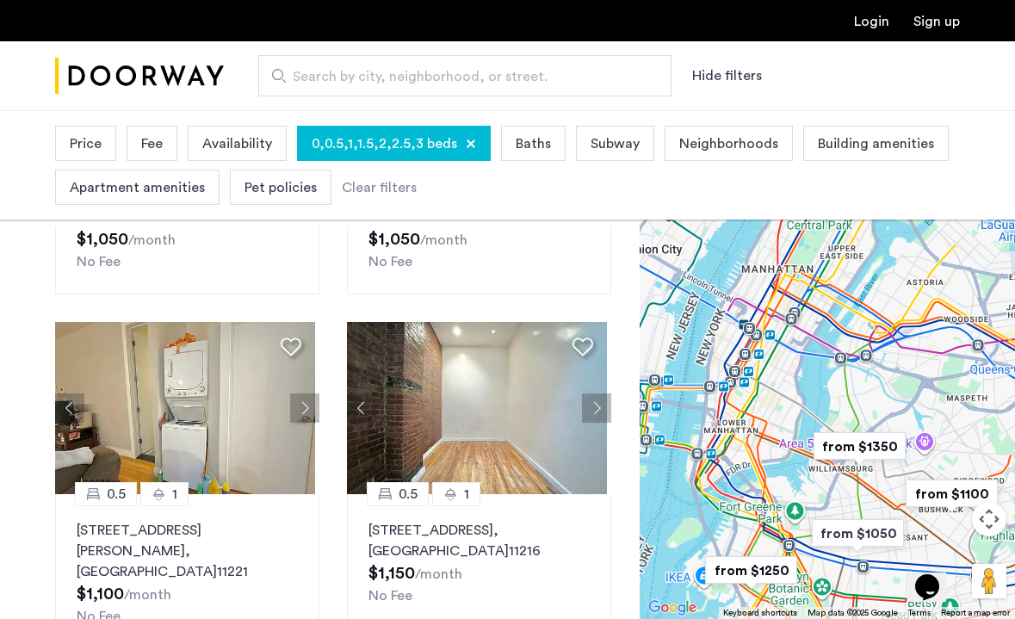
click at [860, 446] on img "from $1350" at bounding box center [860, 446] width 106 height 39
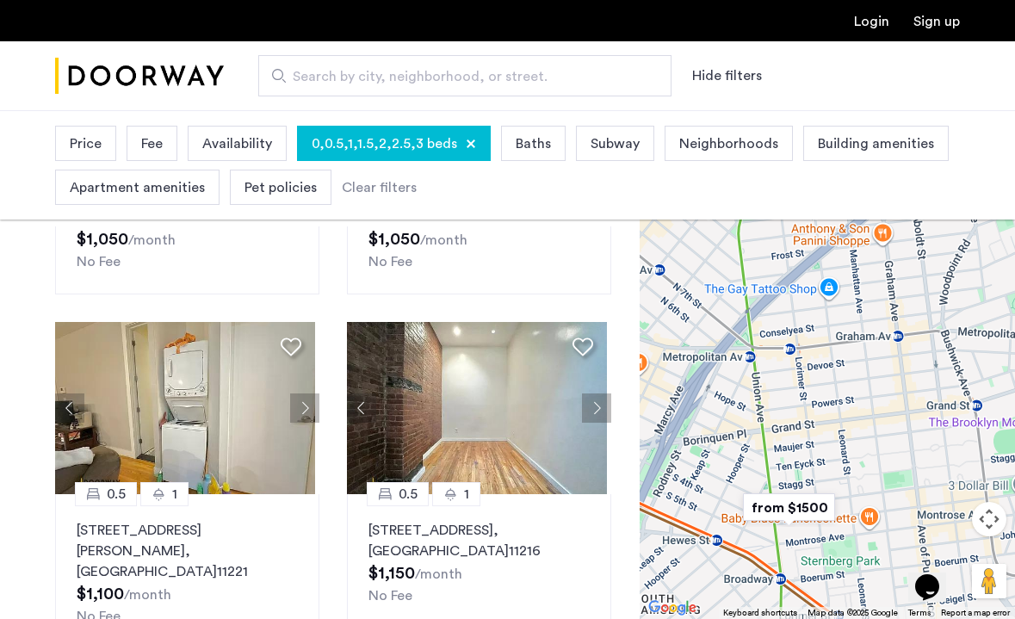
click at [796, 508] on img "from $1500" at bounding box center [789, 507] width 106 height 39
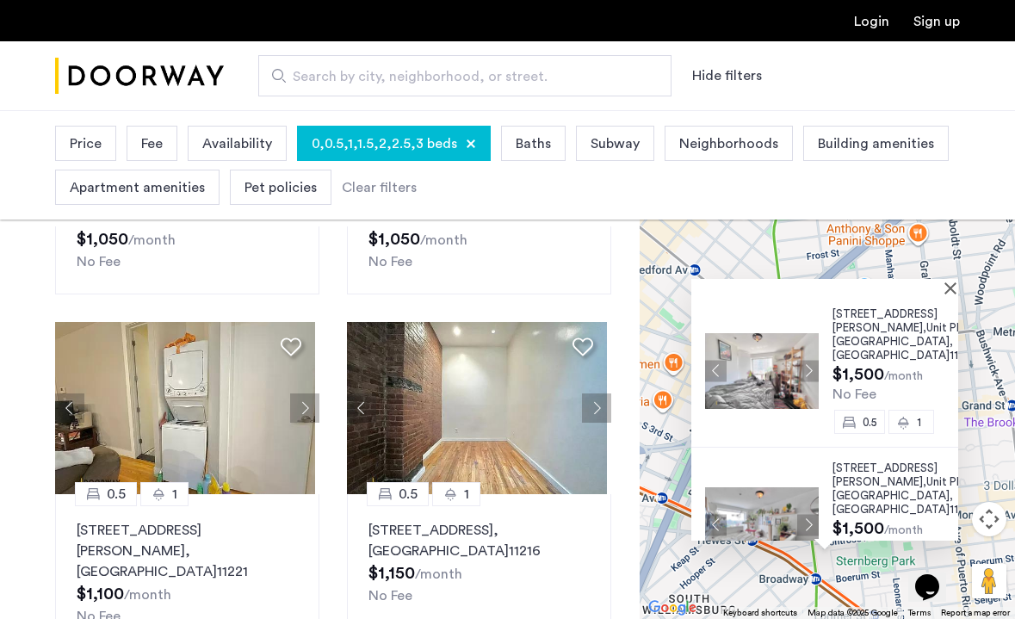
scroll to position [0, 0]
click at [926, 330] on span "Unit PHSR," at bounding box center [953, 327] width 55 height 11
click at [950, 287] on button "Close" at bounding box center [954, 288] width 12 height 12
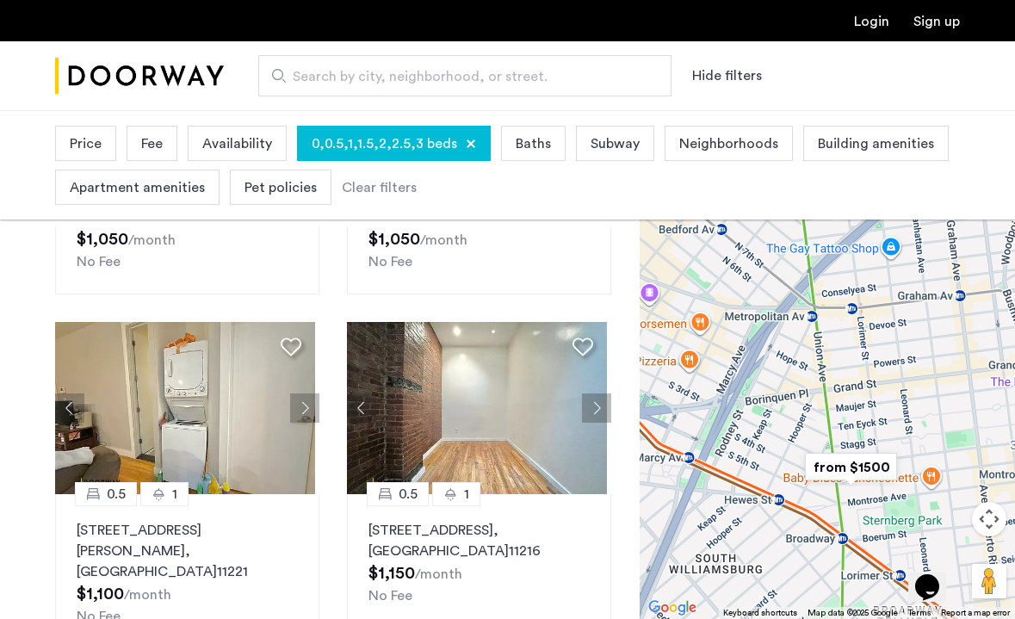
drag, startPoint x: 850, startPoint y: 498, endPoint x: 865, endPoint y: 446, distance: 53.9
click at [865, 448] on img "from $1500" at bounding box center [851, 467] width 106 height 39
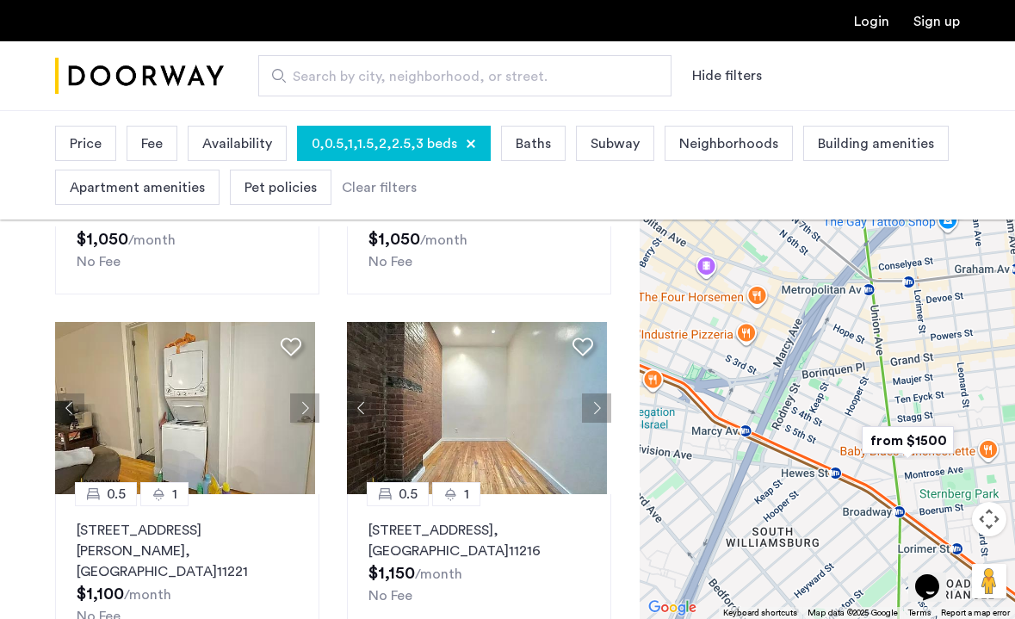
drag, startPoint x: 839, startPoint y: 379, endPoint x: 918, endPoint y: 369, distance: 79.8
click at [918, 369] on div at bounding box center [827, 364] width 375 height 509
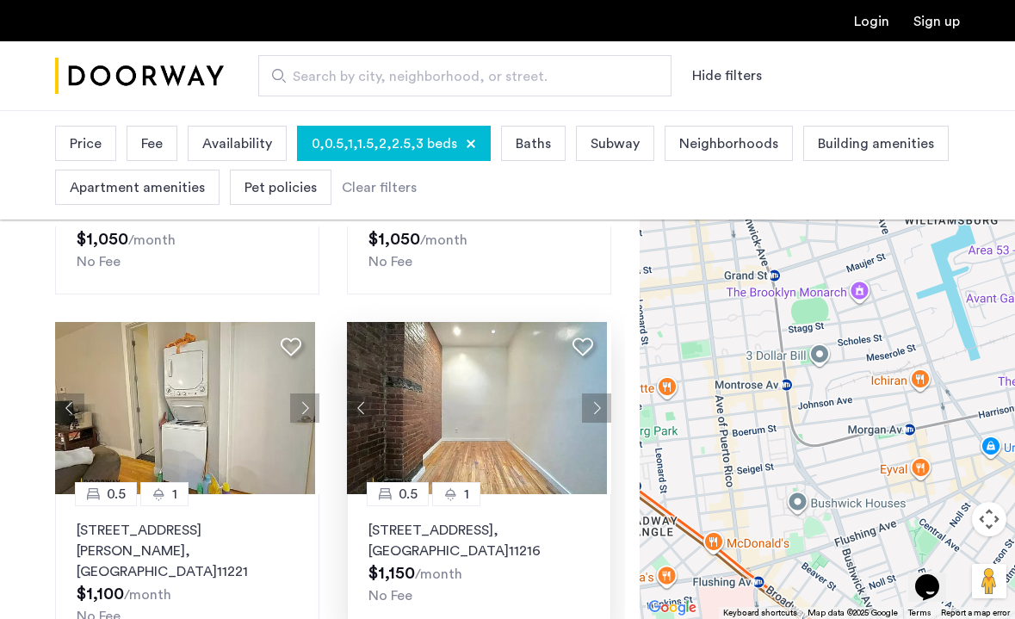
drag, startPoint x: 938, startPoint y: 424, endPoint x: 600, endPoint y: 352, distance: 345.0
click at [600, 352] on div "Explore 400+ homes and apartments Sort by Recommended × Price Low to High 0.5 1…" at bounding box center [507, 506] width 1015 height 828
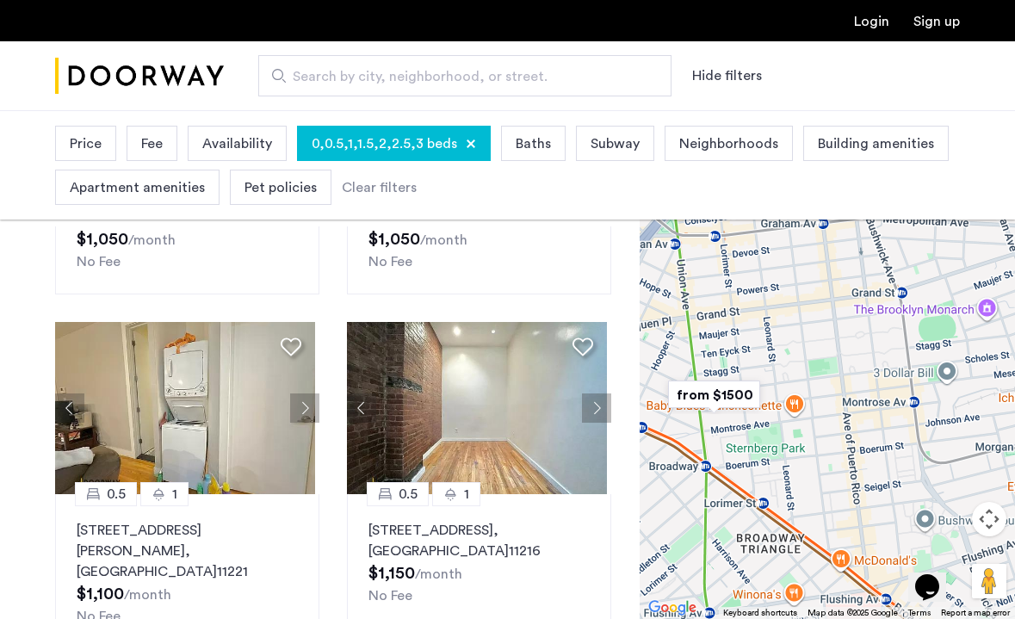
drag, startPoint x: 926, startPoint y: 465, endPoint x: 1062, endPoint y: 484, distance: 136.5
click at [1014, 484] on html "Login Sign up Search by city, neighborhood, or street. Hide filters Price Fee A…" at bounding box center [507, 188] width 1015 height 619
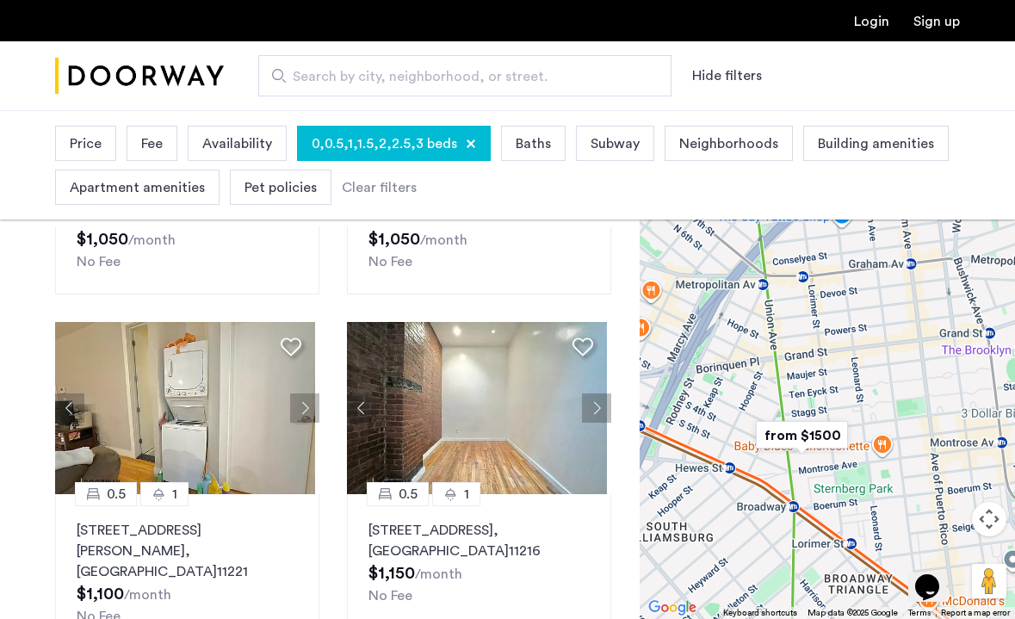
drag, startPoint x: 806, startPoint y: 391, endPoint x: 944, endPoint y: 436, distance: 144.8
click at [944, 436] on div at bounding box center [827, 364] width 375 height 509
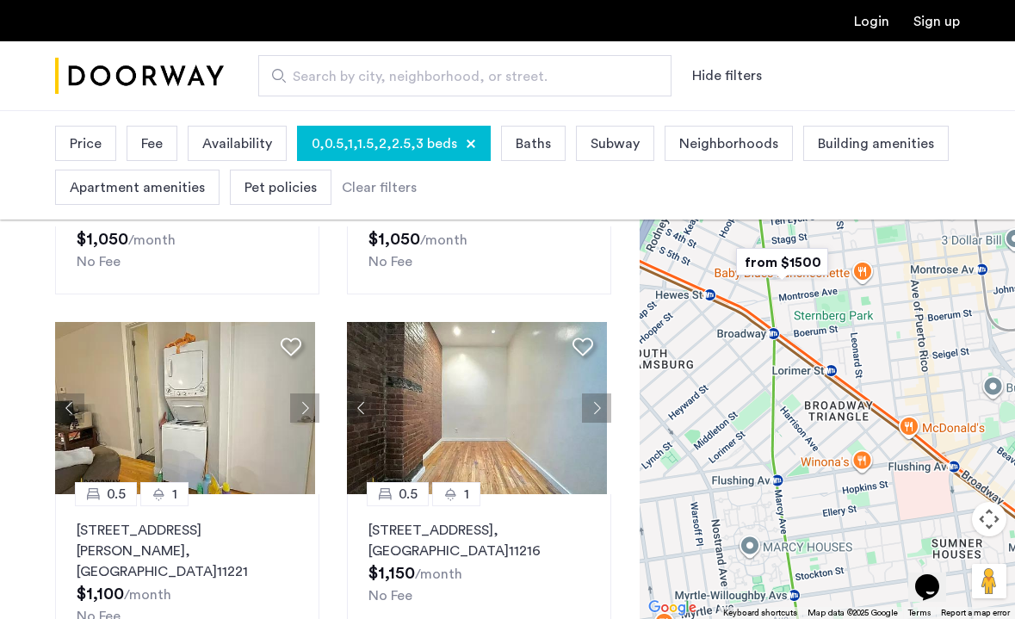
drag, startPoint x: 926, startPoint y: 452, endPoint x: 828, endPoint y: 243, distance: 231.1
click at [828, 243] on div at bounding box center [827, 364] width 375 height 509
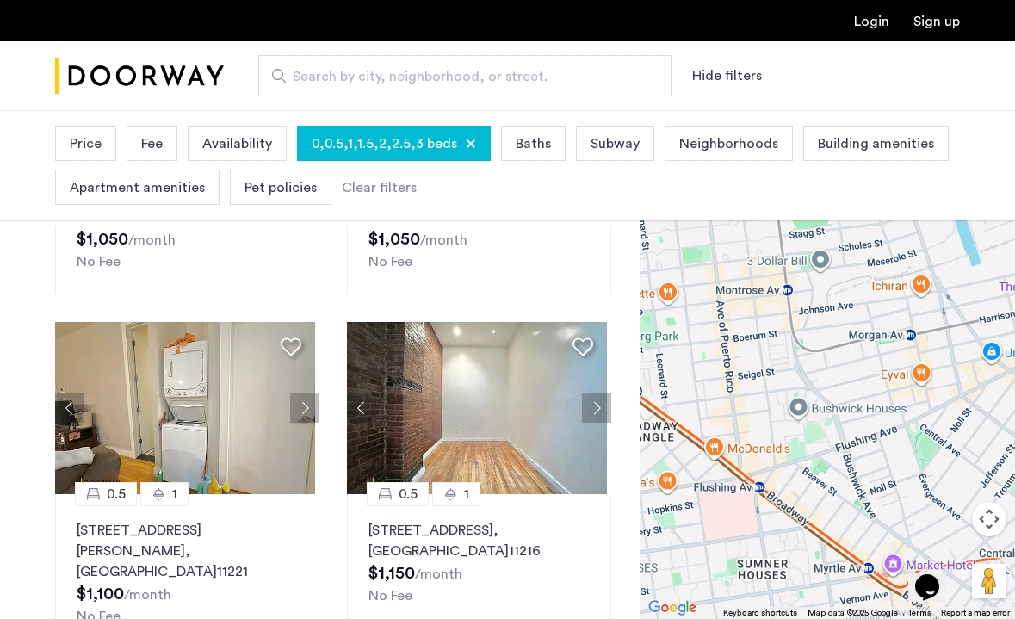
drag, startPoint x: 808, startPoint y: 287, endPoint x: 645, endPoint y: 337, distance: 170.2
click at [645, 337] on div at bounding box center [827, 364] width 375 height 509
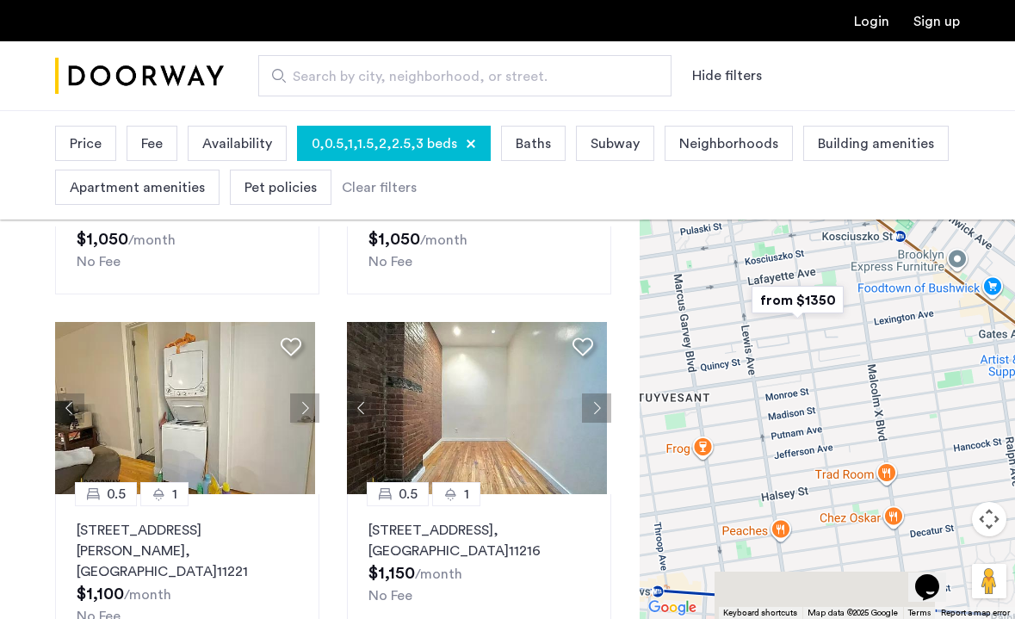
drag, startPoint x: 753, startPoint y: 533, endPoint x: 672, endPoint y: 133, distance: 408.6
click at [672, 133] on app-root "Login Sign up Search by city, neighborhood, or street. Hide filters Price Fee A…" at bounding box center [507, 525] width 1015 height 1292
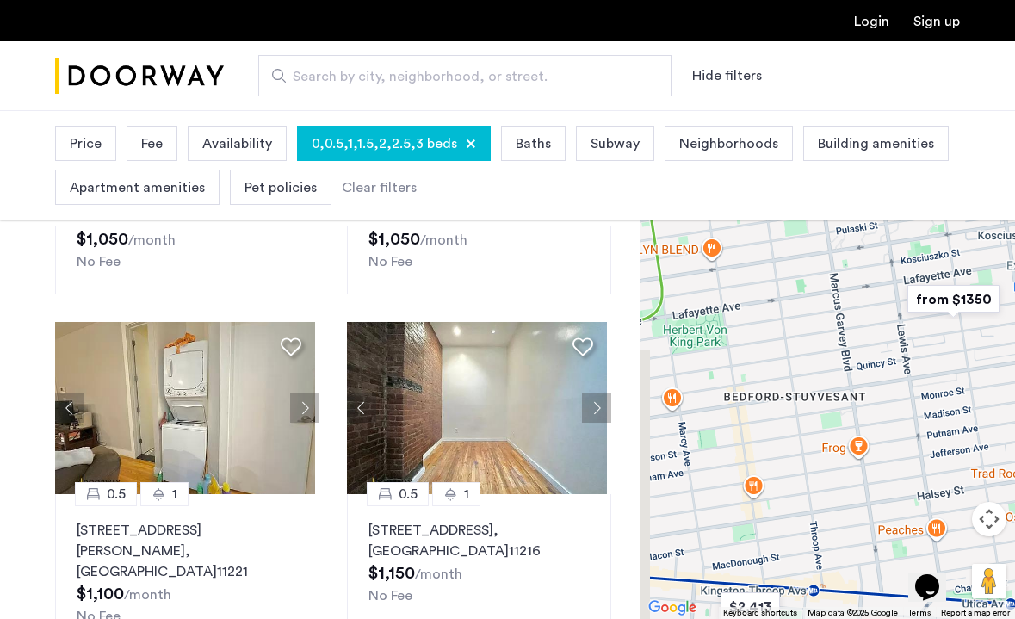
drag, startPoint x: 900, startPoint y: 392, endPoint x: 1048, endPoint y: 424, distance: 151.5
click at [1014, 424] on html "Login Sign up Search by city, neighborhood, or street. Hide filters Price Fee A…" at bounding box center [507, 188] width 1015 height 619
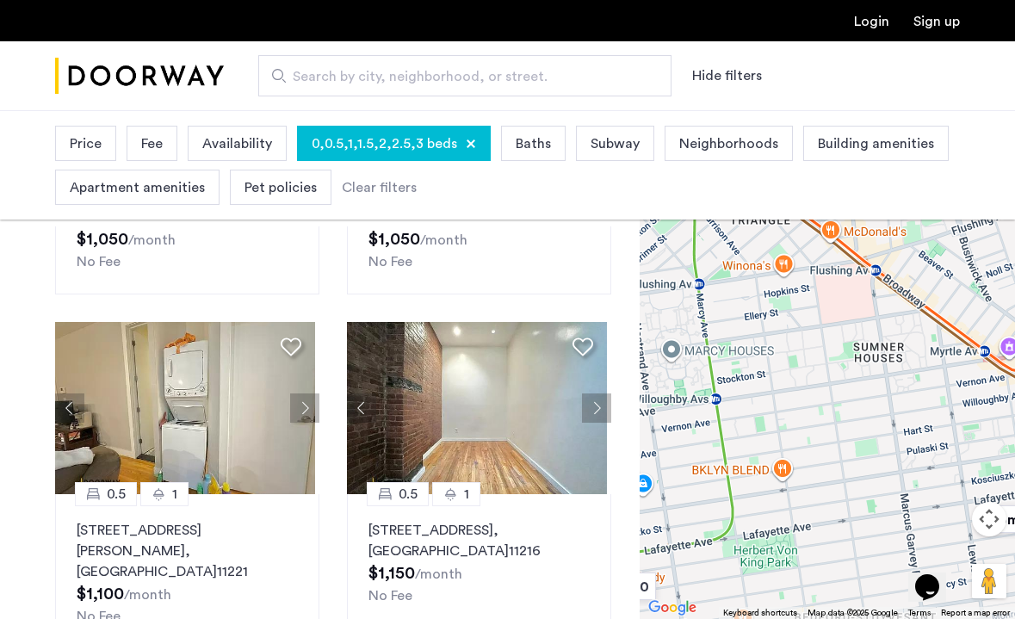
drag, startPoint x: 834, startPoint y: 309, endPoint x: 988, endPoint y: 567, distance: 300.0
click at [988, 567] on div "$2,200 $2,650 $1,350 $1,995 $2,100 $2,400 $2,413 $2,245.83 $2,595 $2,600 $2,650…" at bounding box center [827, 364] width 375 height 509
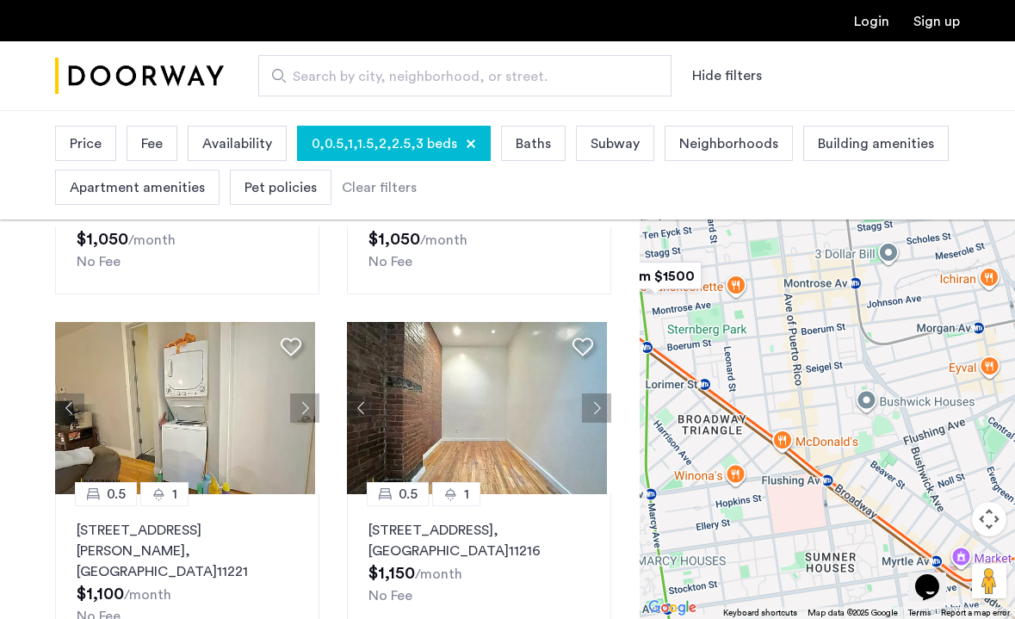
drag, startPoint x: 796, startPoint y: 397, endPoint x: 653, endPoint y: 486, distance: 168.7
click at [652, 486] on div at bounding box center [827, 364] width 375 height 509
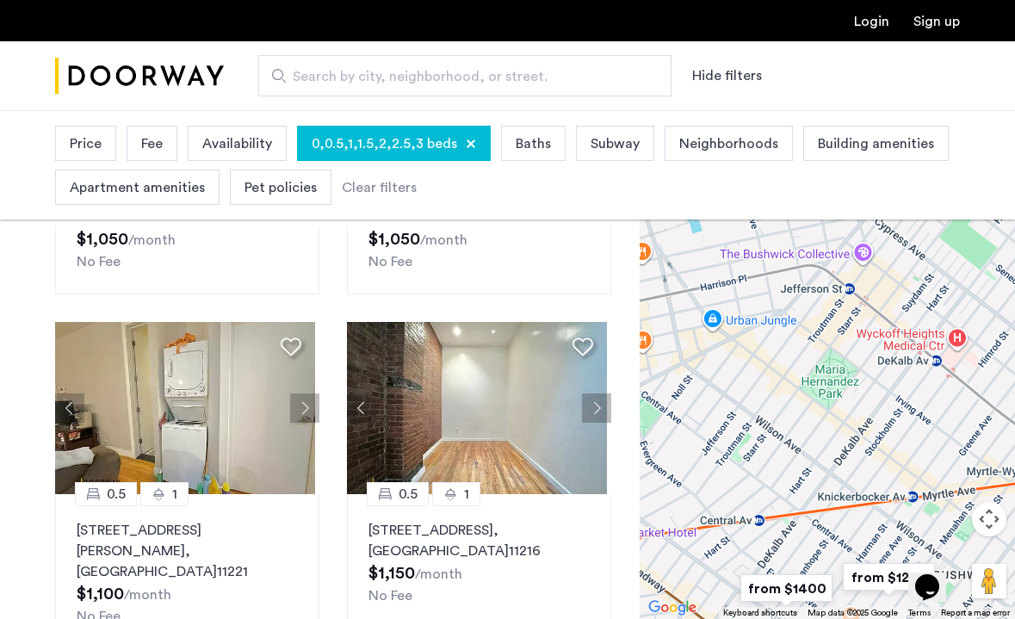
drag, startPoint x: 958, startPoint y: 484, endPoint x: 605, endPoint y: 452, distance: 354.4
click at [605, 452] on div "Explore 400+ homes and apartments Sort by Recommended × Price Low to High 0.5 1…" at bounding box center [507, 506] width 1015 height 828
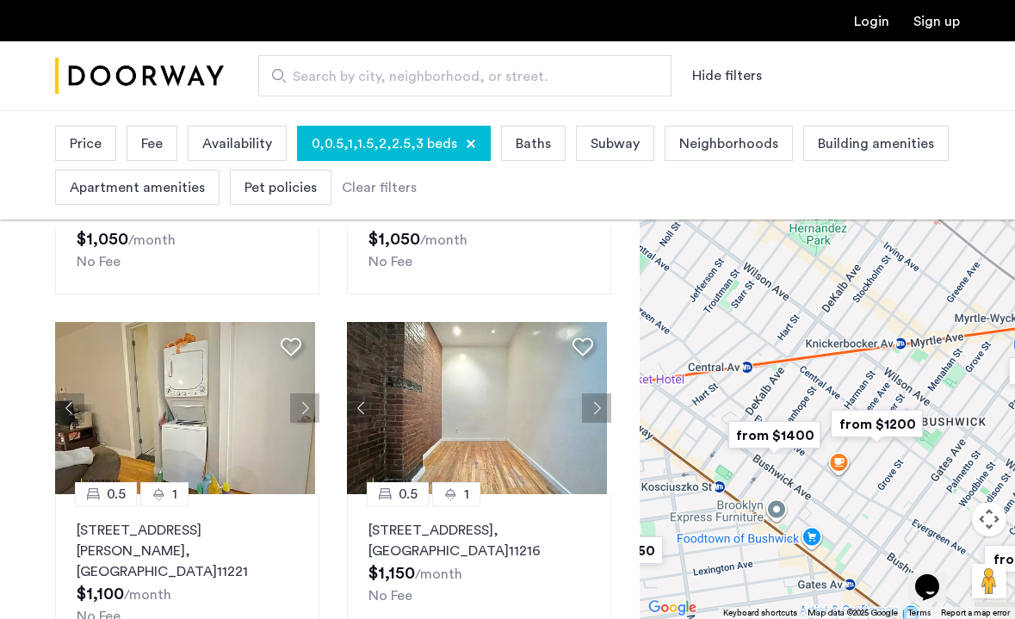
drag, startPoint x: 820, startPoint y: 492, endPoint x: 834, endPoint y: 235, distance: 257.8
click at [834, 235] on div at bounding box center [827, 364] width 375 height 509
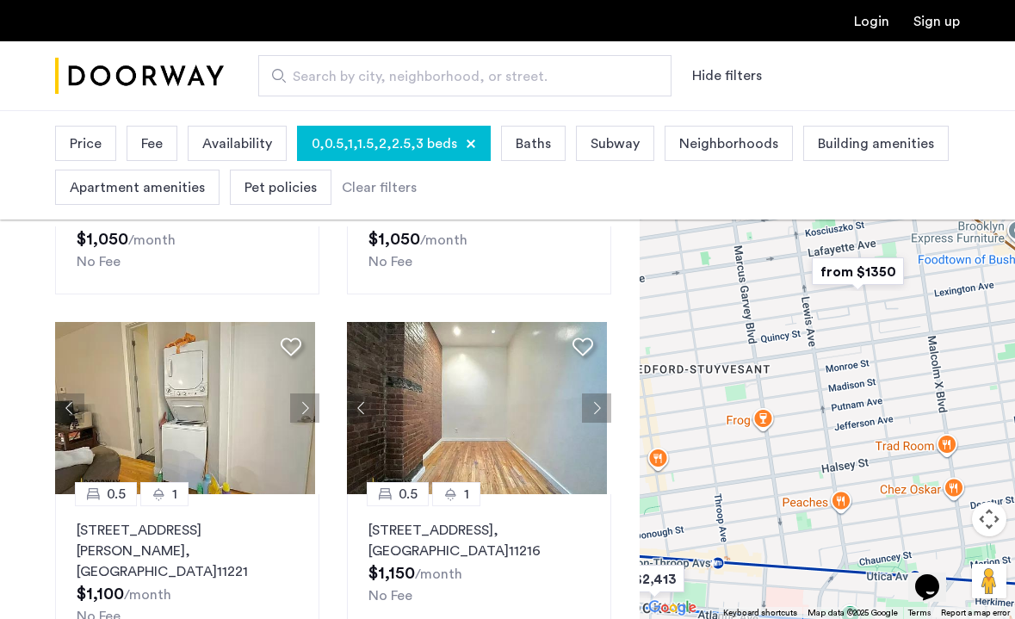
drag, startPoint x: 767, startPoint y: 468, endPoint x: 1020, endPoint y: 329, distance: 289.0
click at [1014, 329] on html "Login Sign up Search by city, neighborhood, or street. Hide filters Price Fee A…" at bounding box center [507, 188] width 1015 height 619
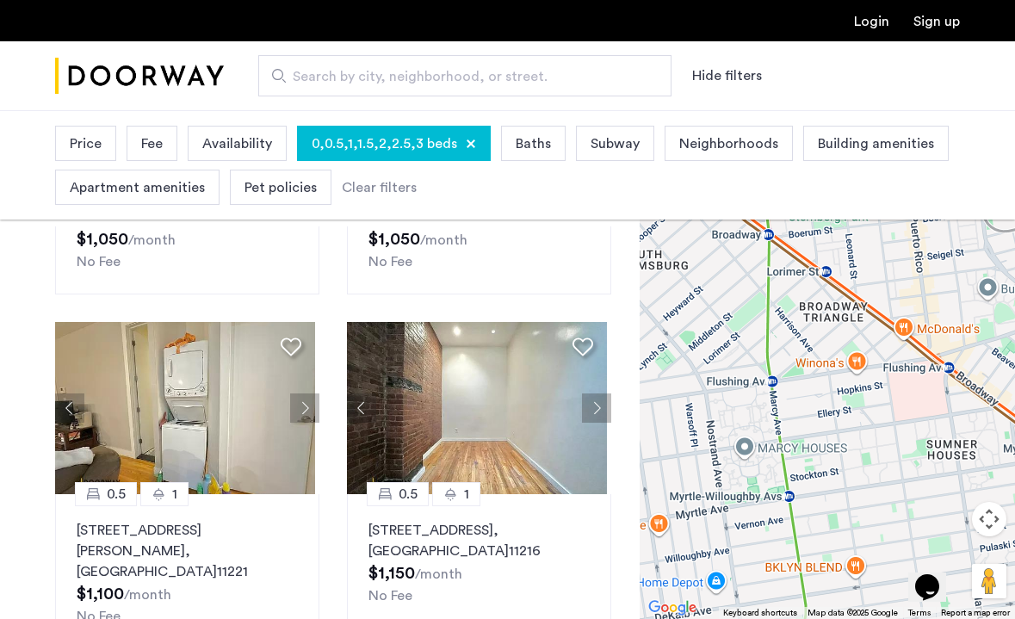
drag, startPoint x: 717, startPoint y: 291, endPoint x: 918, endPoint y: 614, distance: 380.1
click at [918, 614] on div "$2,200 $2,650 $1,350 $1,995 $2,100 $2,400 $2,413 $2,245.83 $2,595 $2,600 $2,650…" at bounding box center [827, 364] width 375 height 509
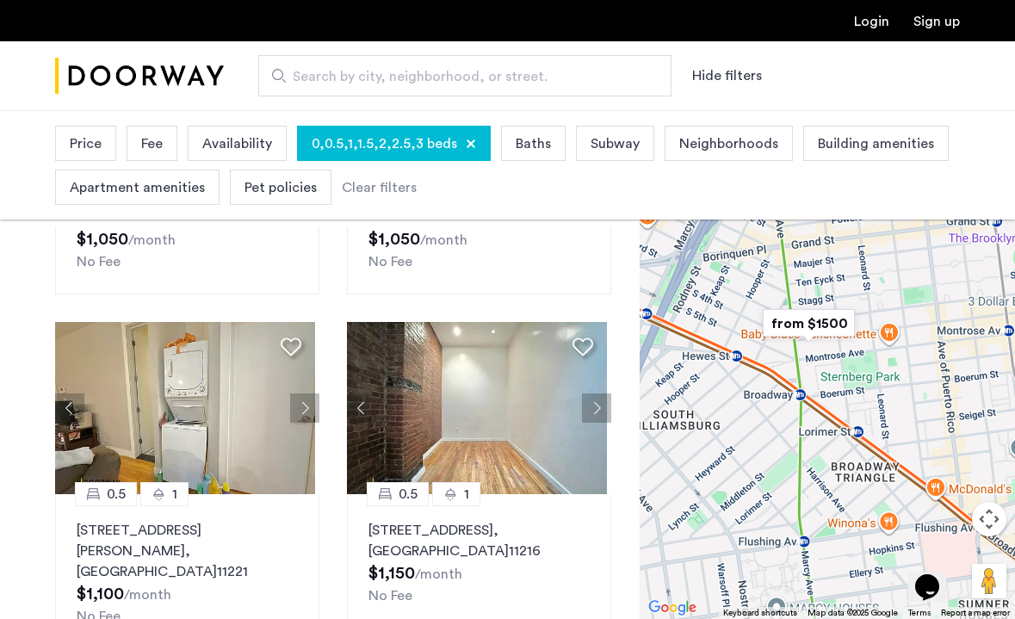
drag, startPoint x: 804, startPoint y: 401, endPoint x: 840, endPoint y: 566, distance: 168.4
click at [838, 566] on div at bounding box center [827, 364] width 375 height 509
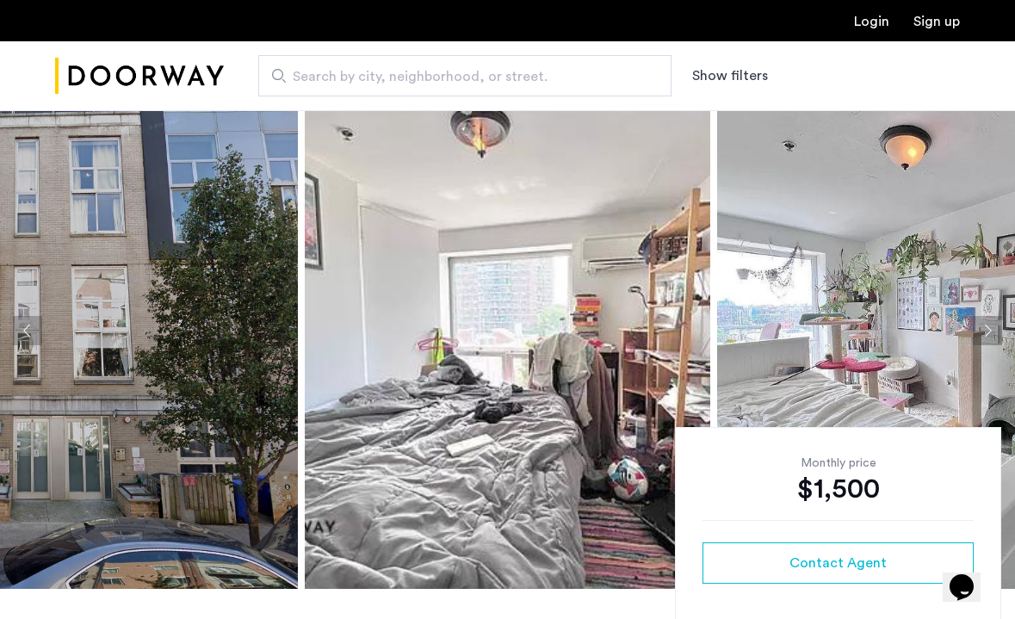
scroll to position [33, 0]
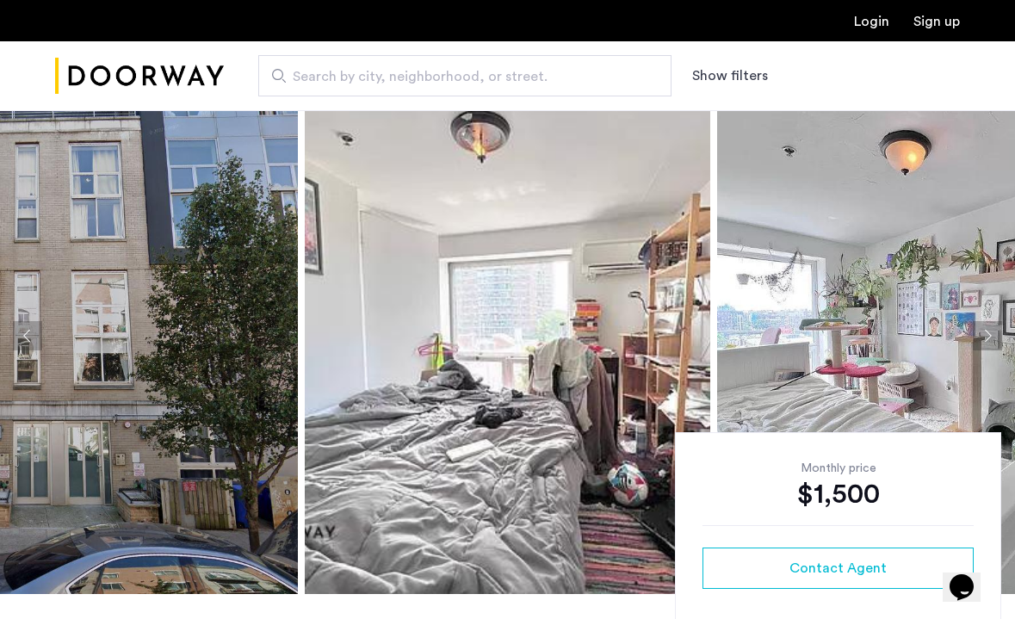
click at [603, 356] on img at bounding box center [508, 335] width 406 height 517
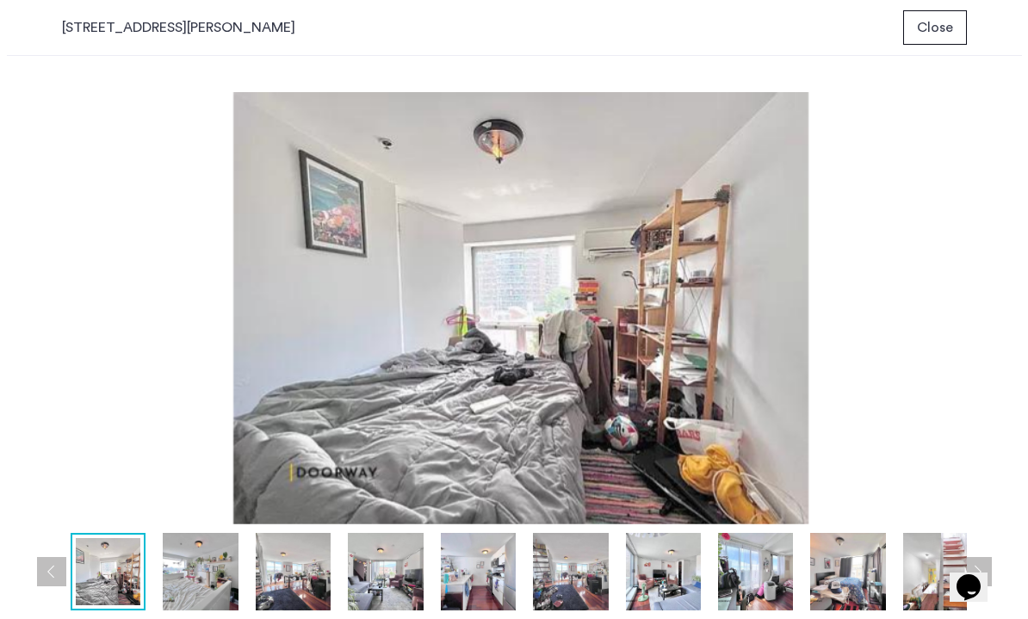
scroll to position [0, 0]
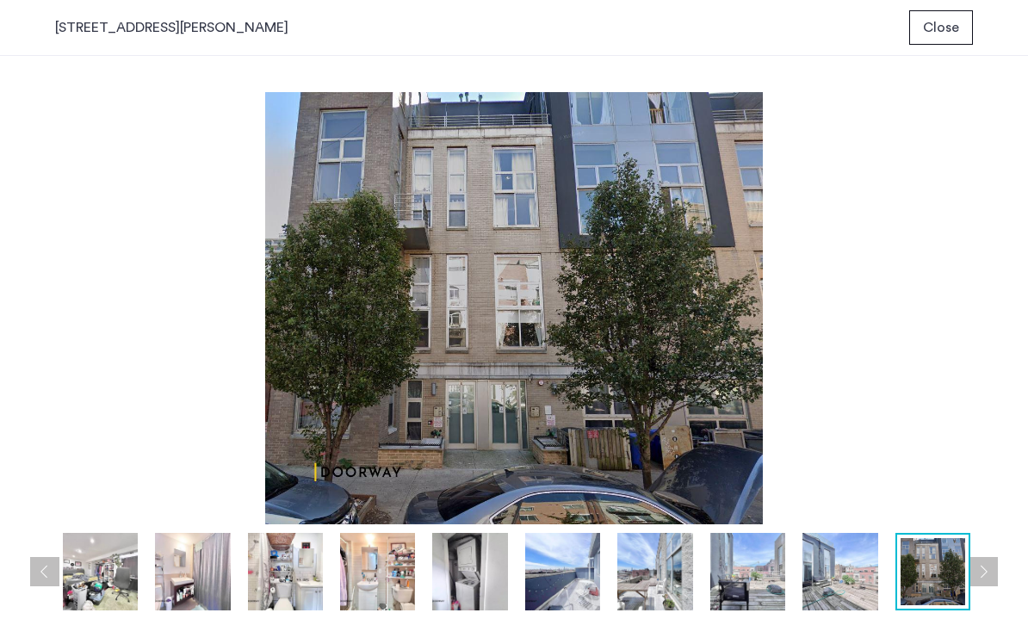
click at [949, 52] on div "[STREET_ADDRESS][GEOGRAPHIC_DATA][PERSON_NAME]" at bounding box center [514, 28] width 1028 height 56
click at [921, 29] on button "Close" at bounding box center [941, 27] width 64 height 34
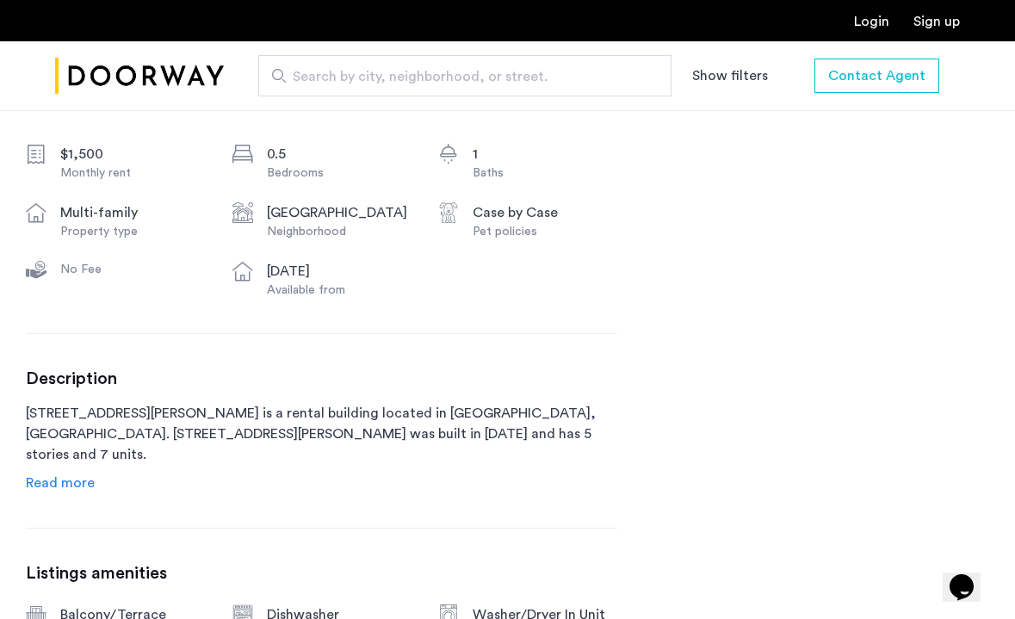
scroll to position [680, 0]
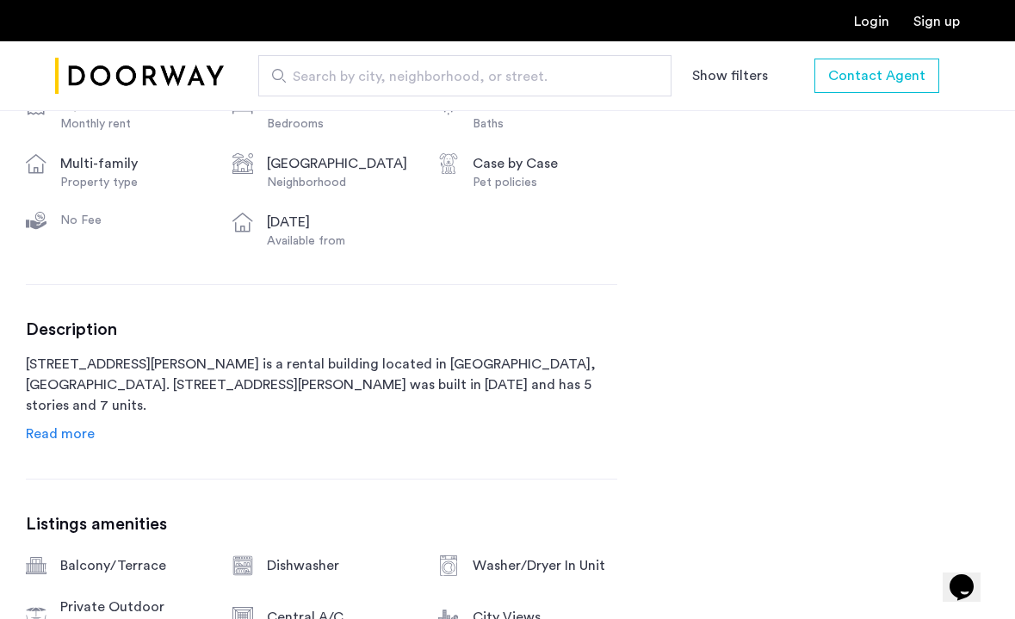
click at [58, 431] on span "Read more" at bounding box center [60, 434] width 69 height 14
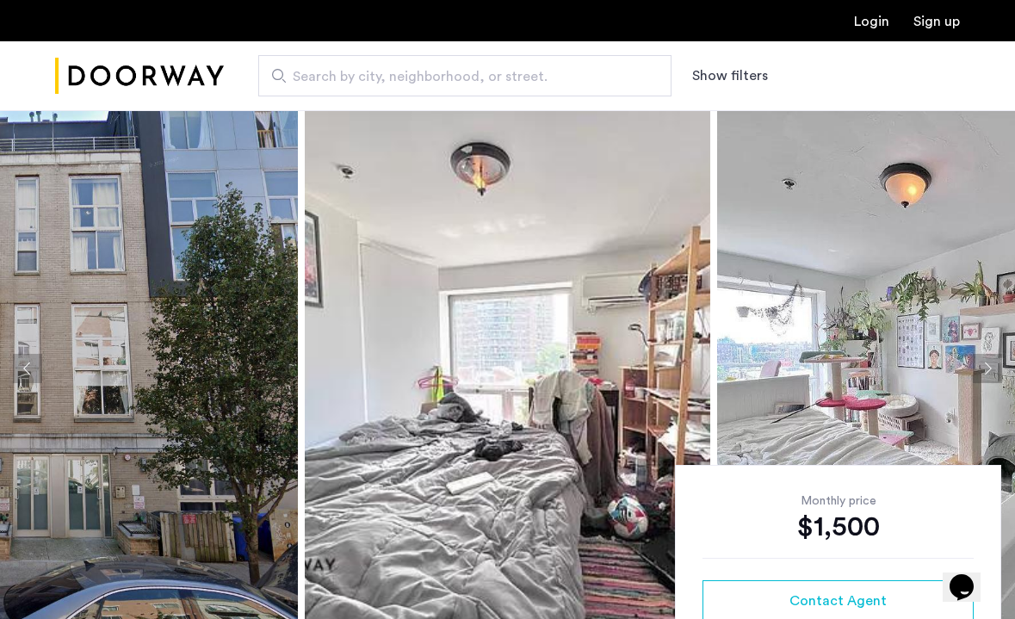
scroll to position [0, 0]
